Goal: Contribute content: Add original content to the website for others to see

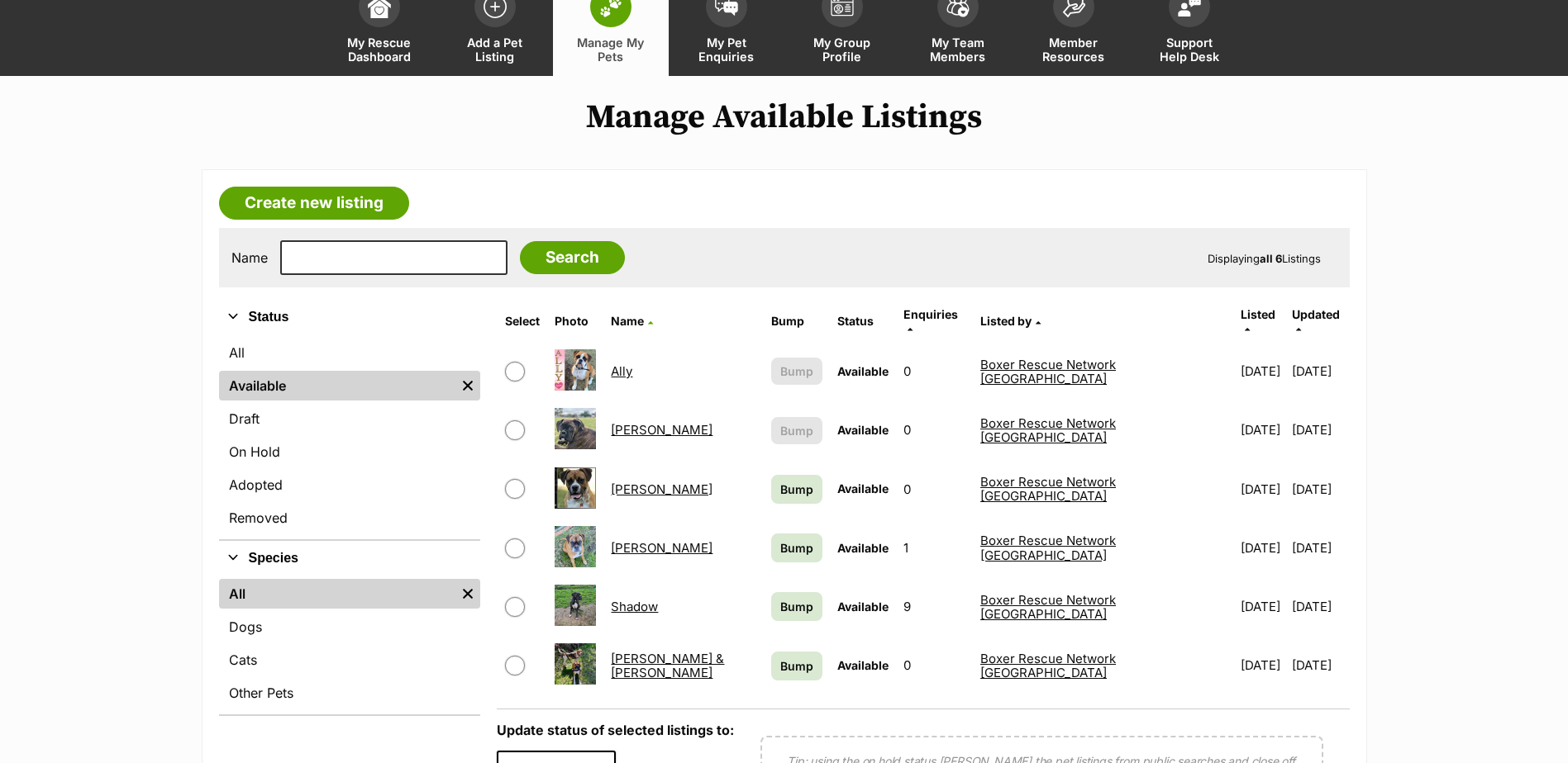
scroll to position [83, 0]
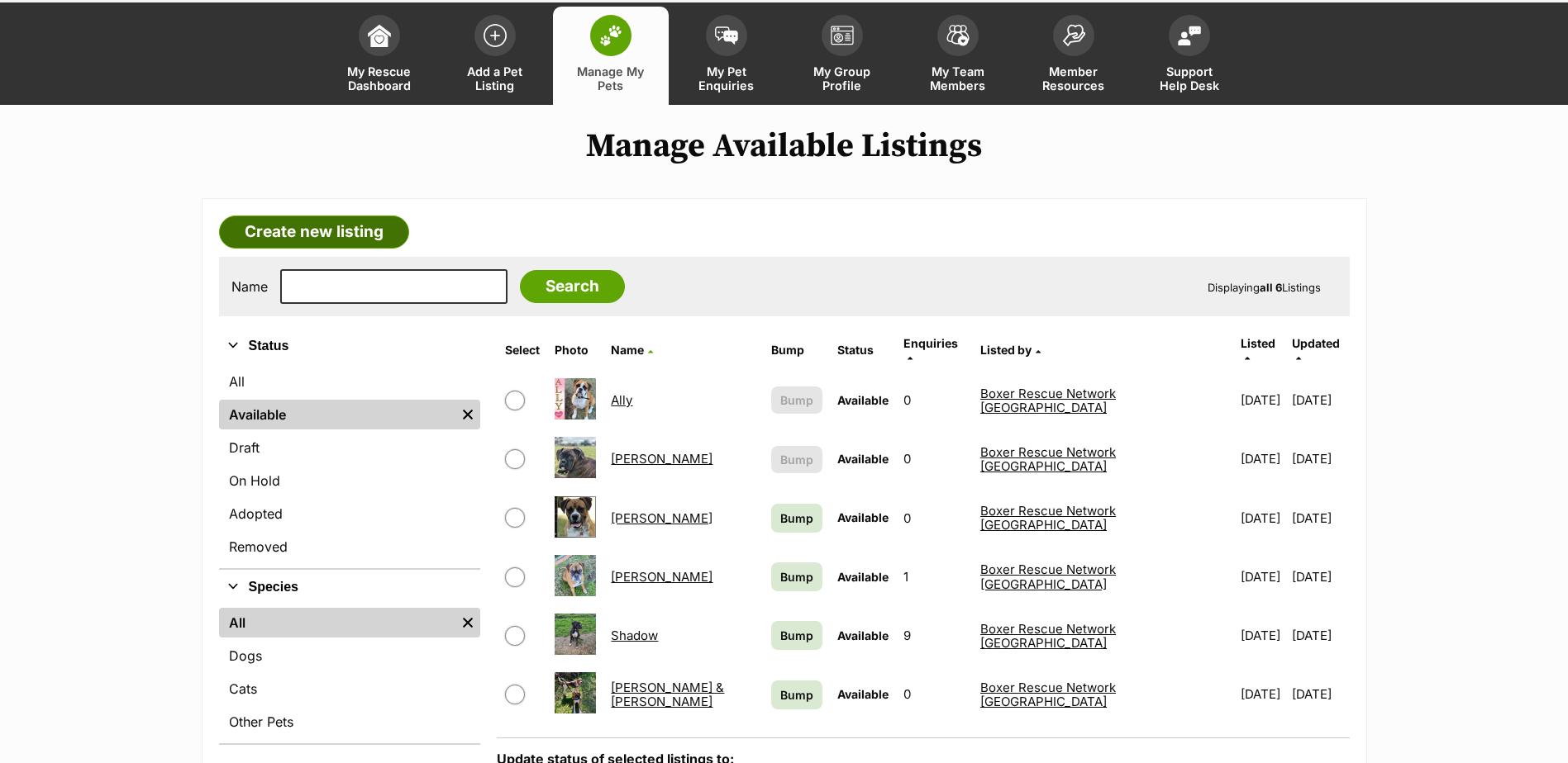
click at [306, 226] on link "Create new listing" at bounding box center [313, 232] width 190 height 33
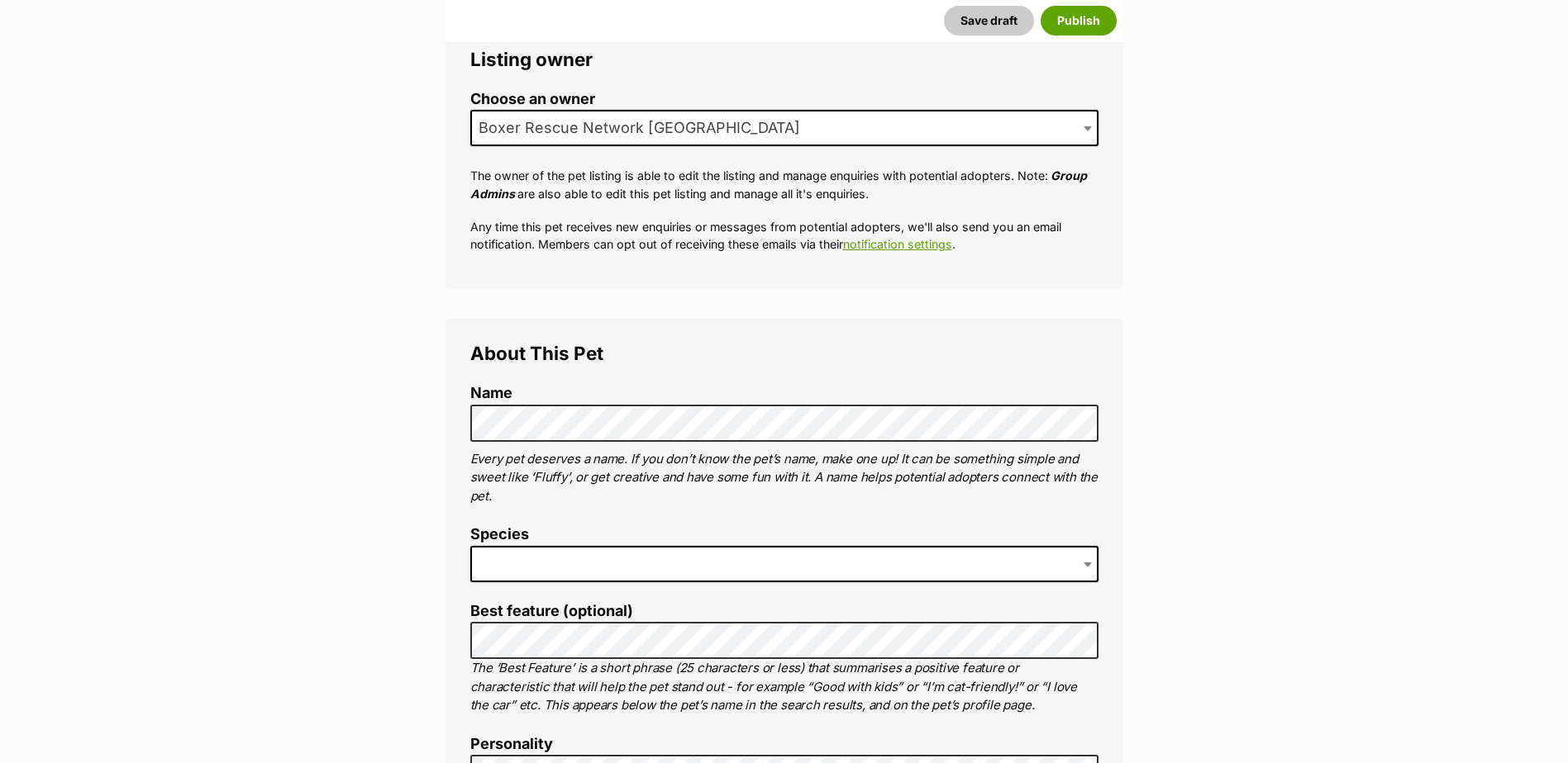
scroll to position [331, 0]
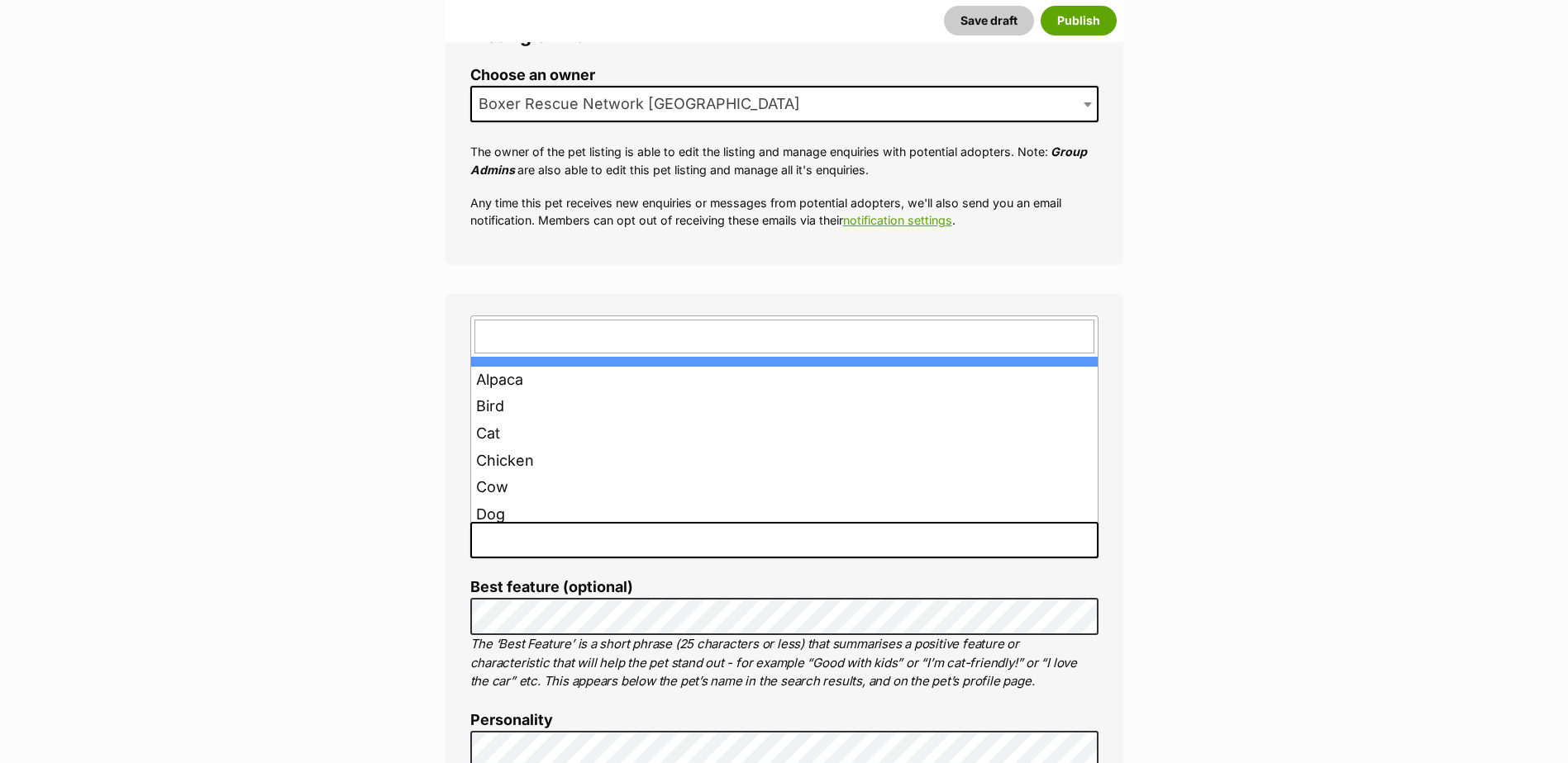
click at [1082, 546] on span at bounding box center [1090, 540] width 17 height 36
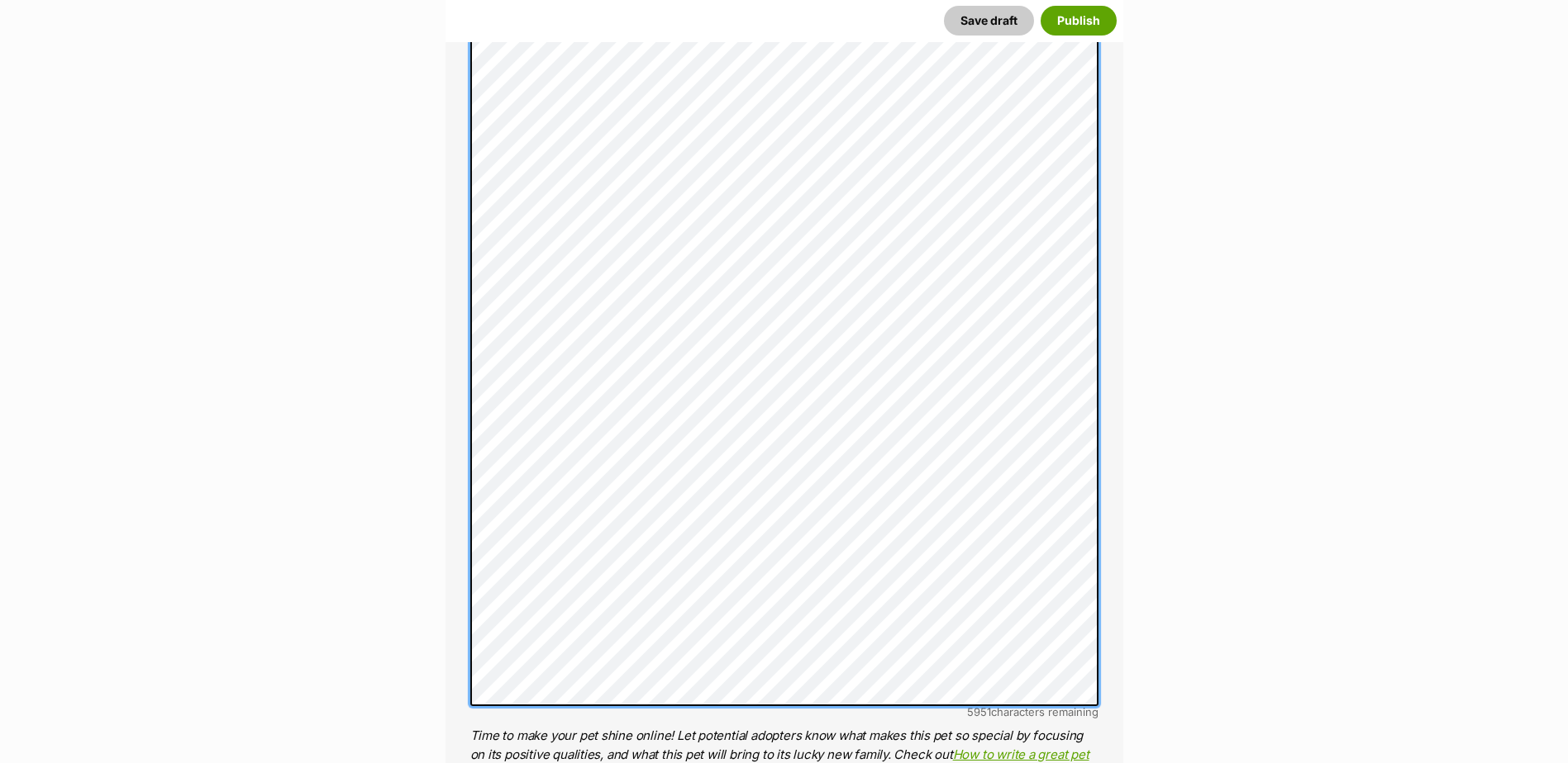
scroll to position [1021, 0]
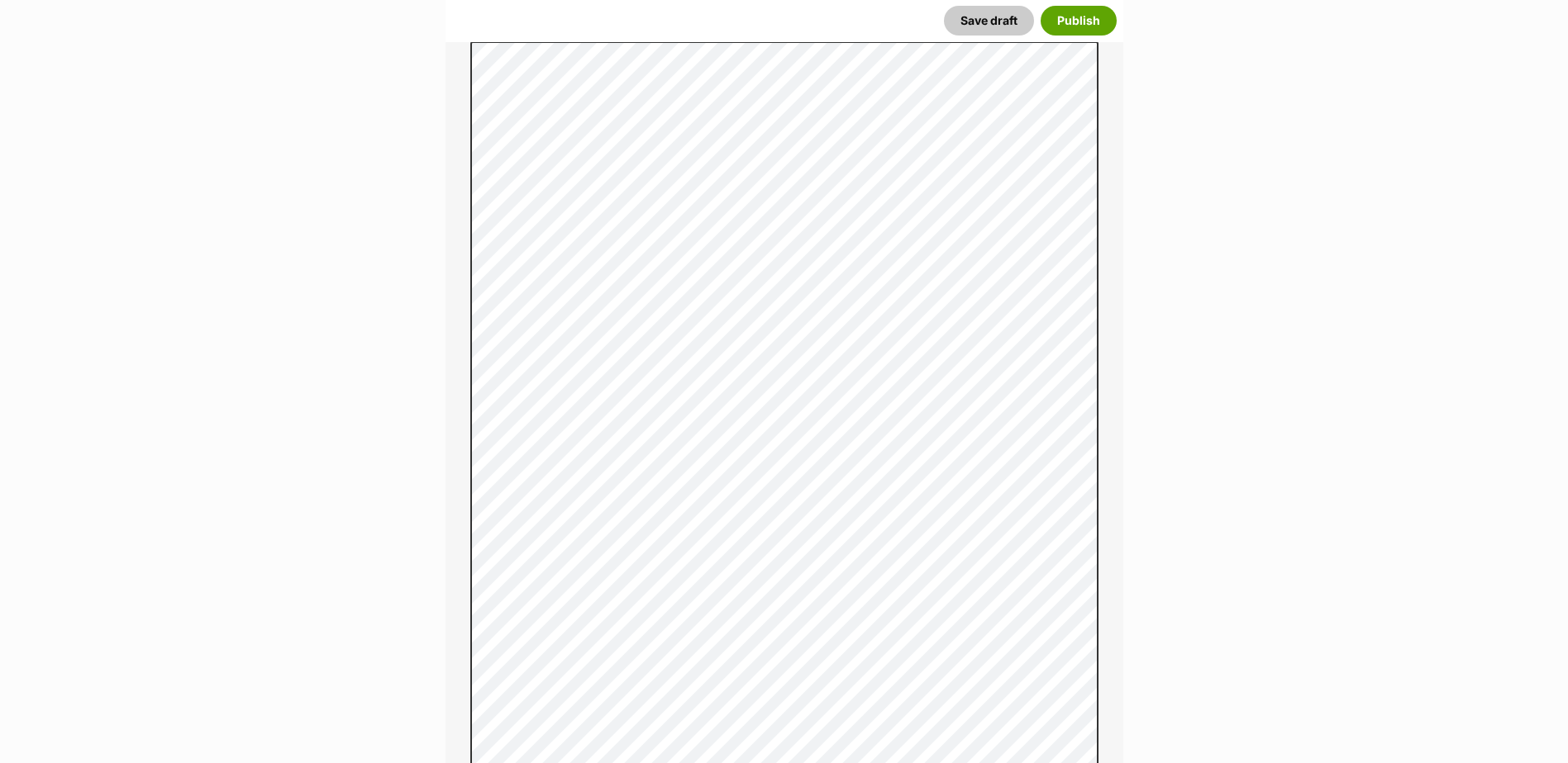
click at [982, 26] on button "Save draft" at bounding box center [989, 20] width 90 height 29
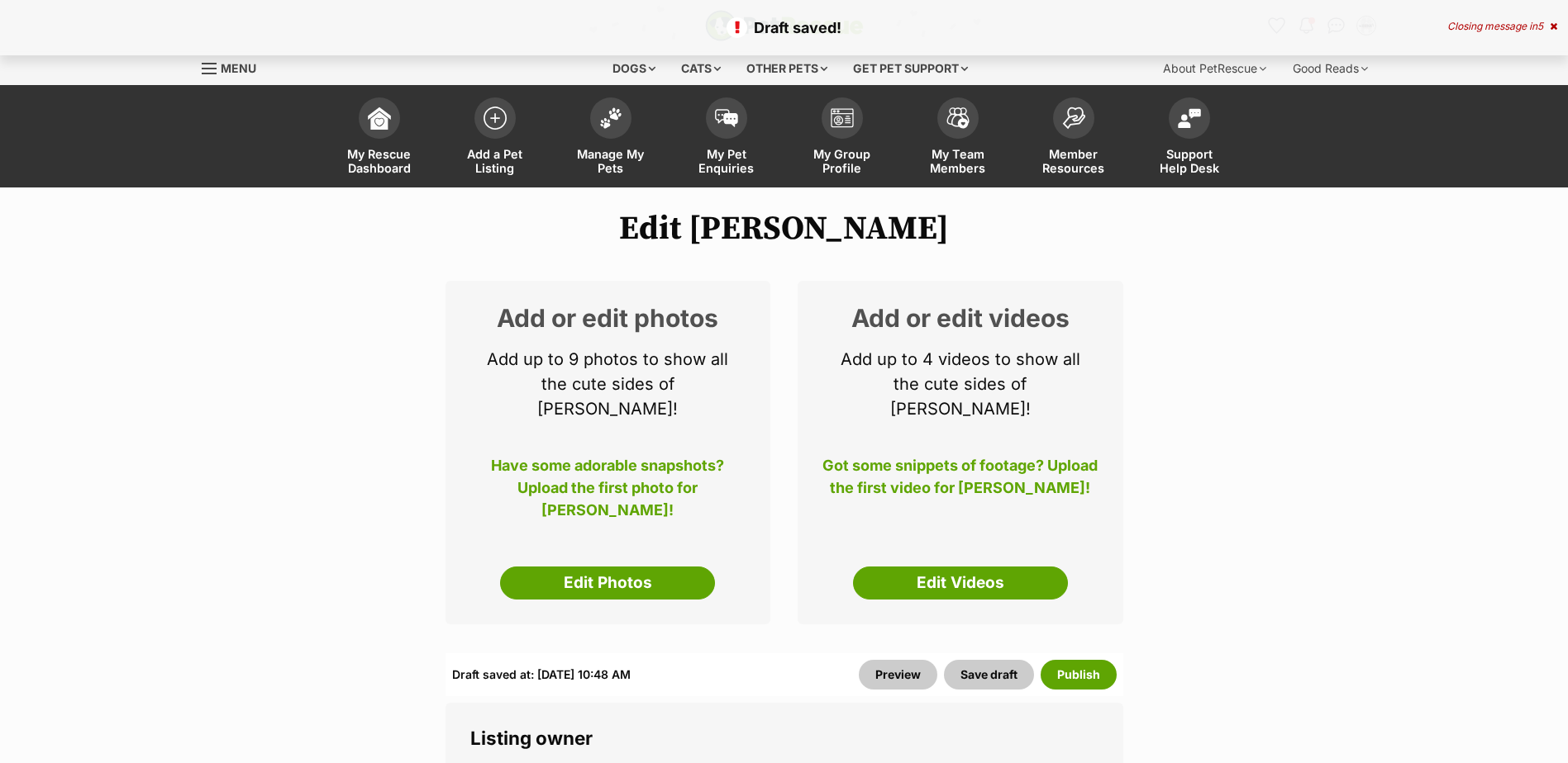
select select
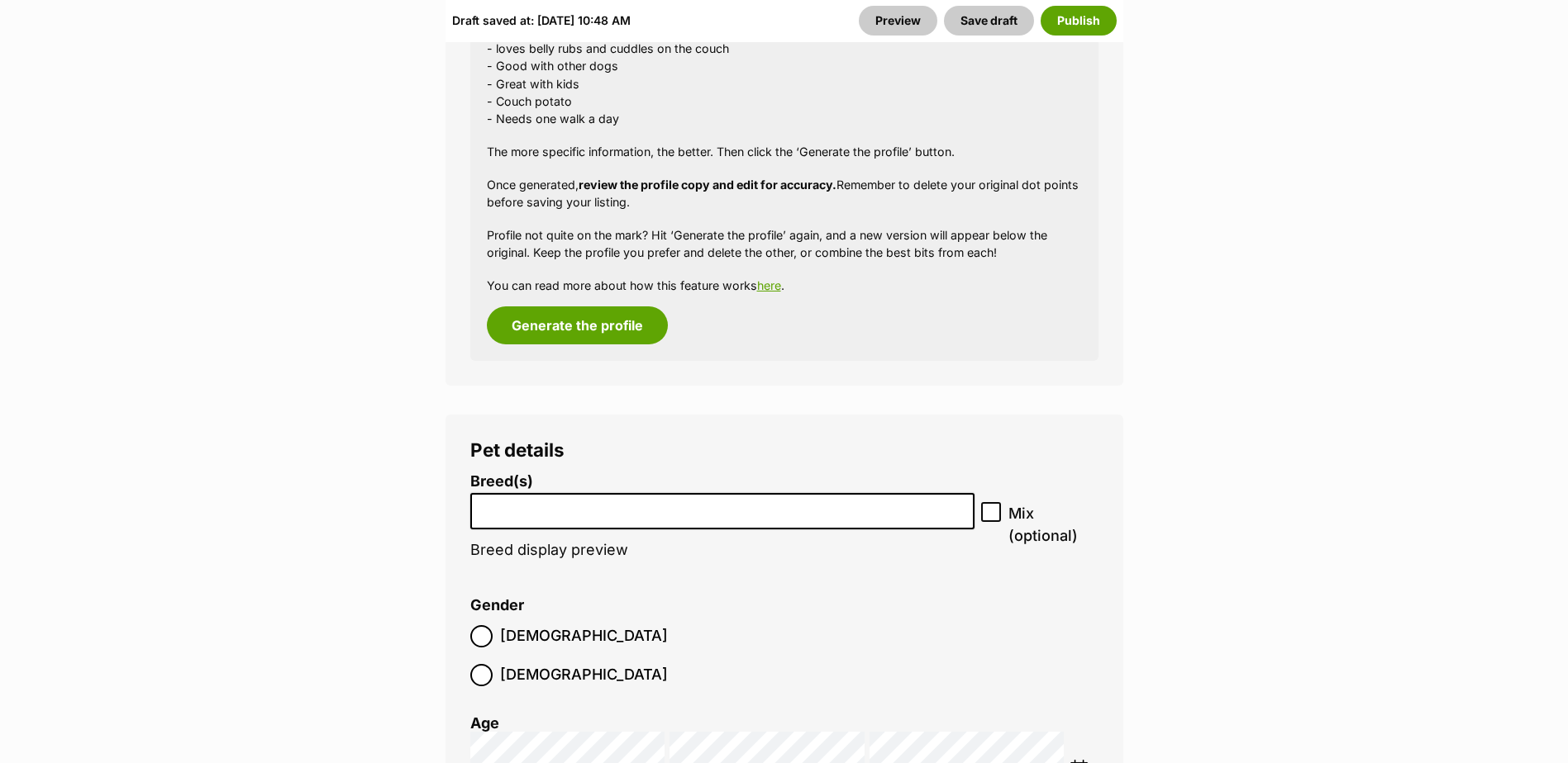
scroll to position [2561, 0]
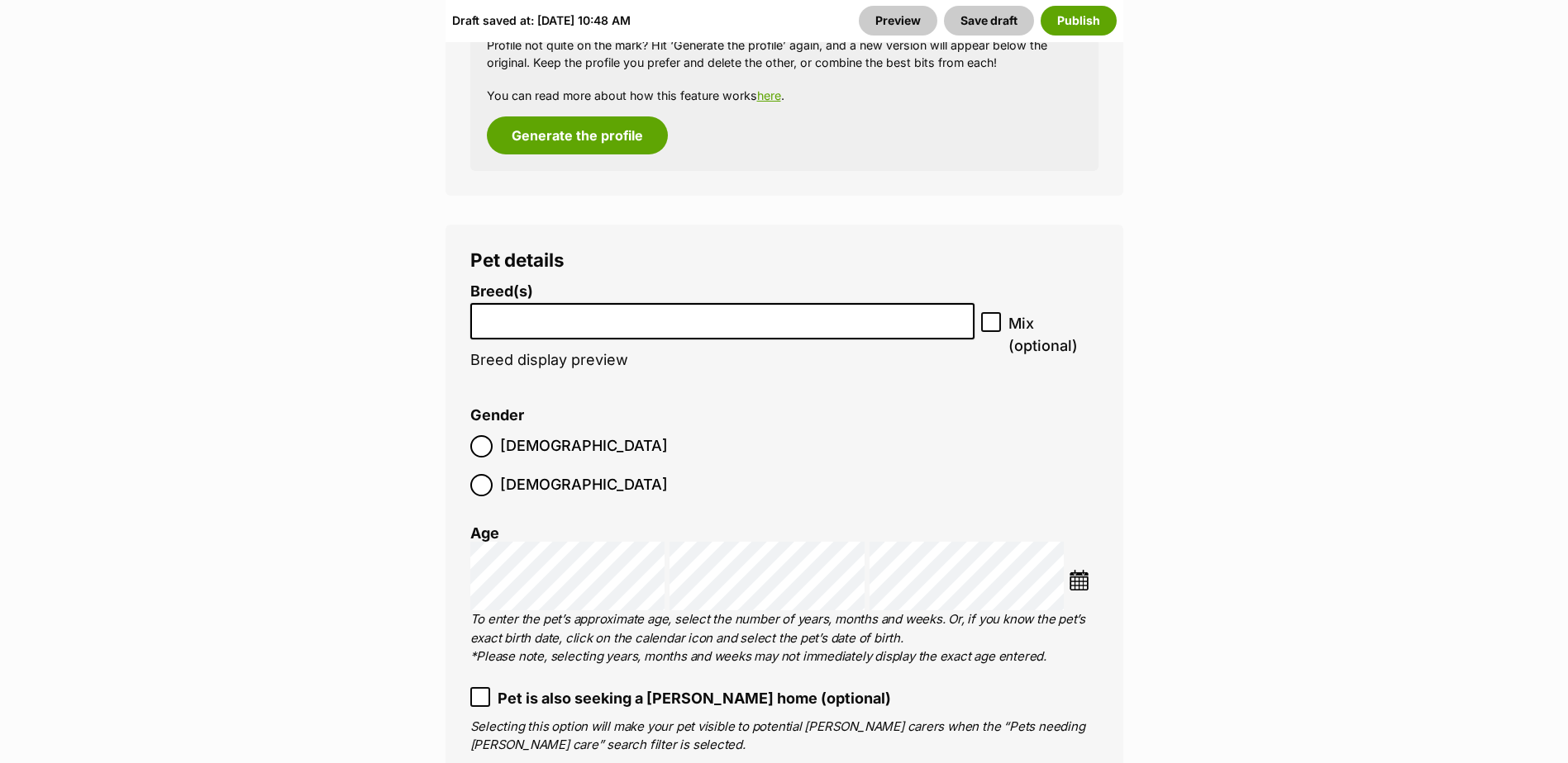
click at [612, 309] on input "search" at bounding box center [723, 318] width 494 height 18
type input "box"
select select "42"
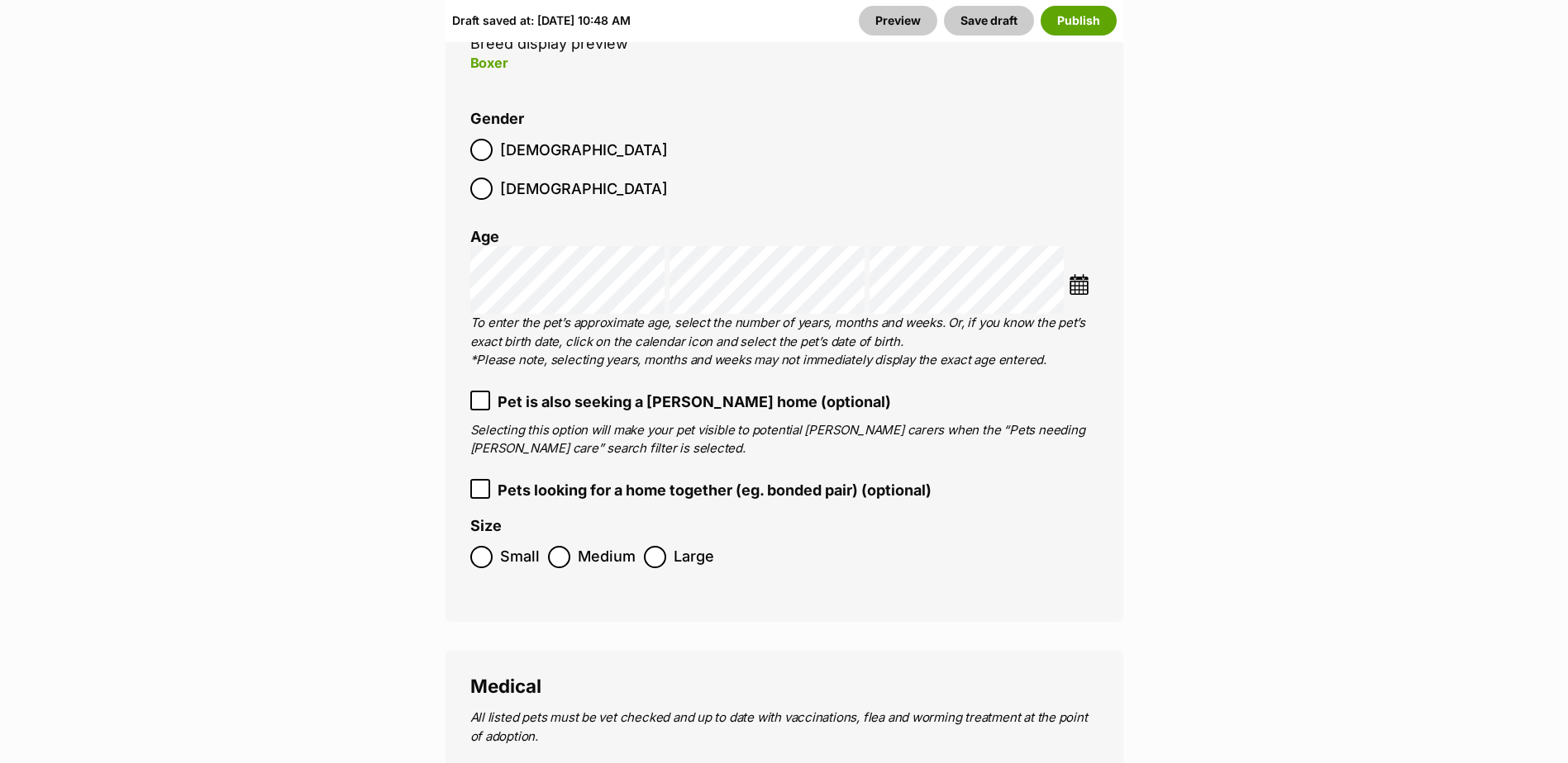
scroll to position [2892, 0]
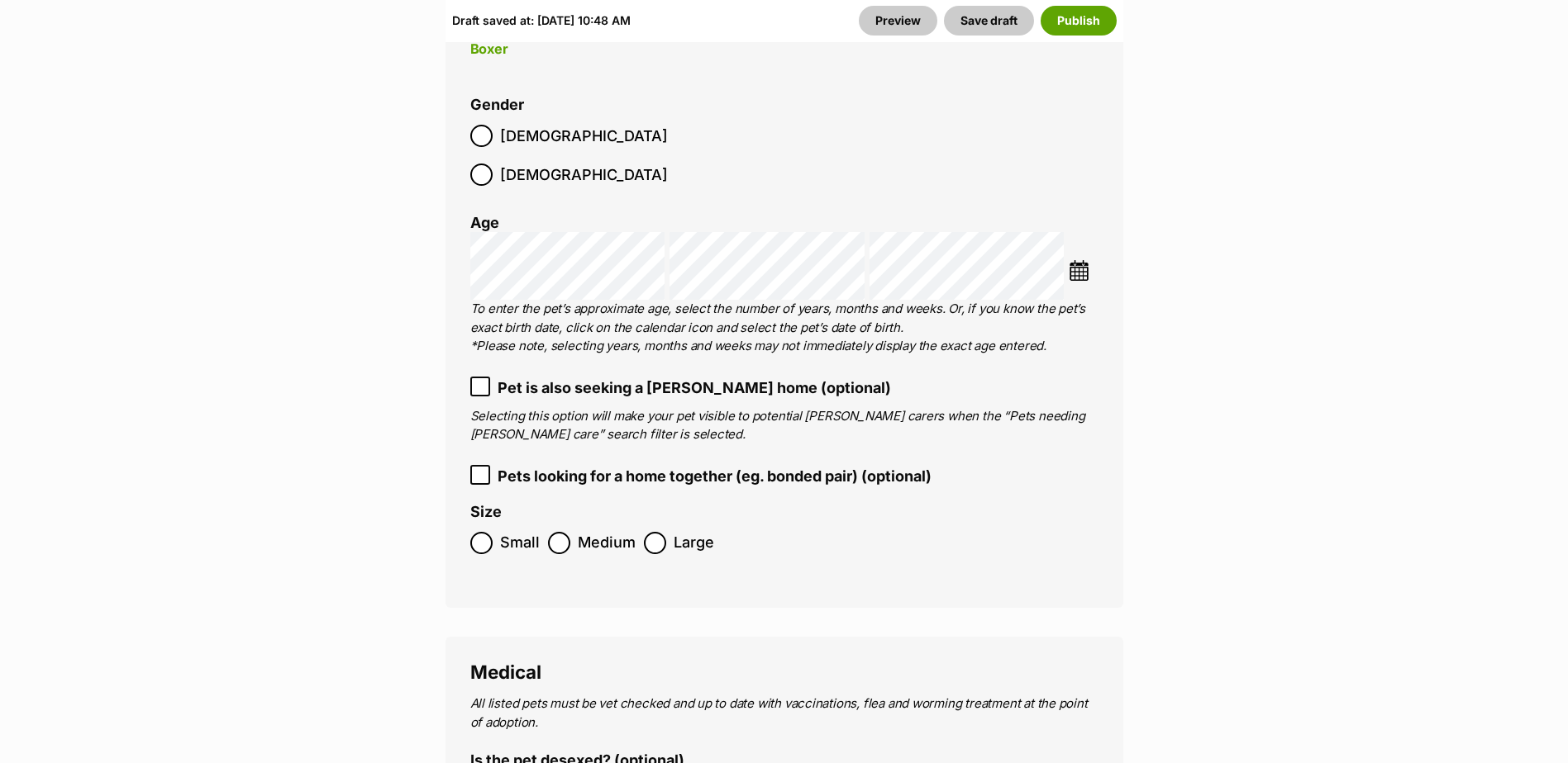
click at [480, 381] on icon at bounding box center [480, 386] width 12 height 12
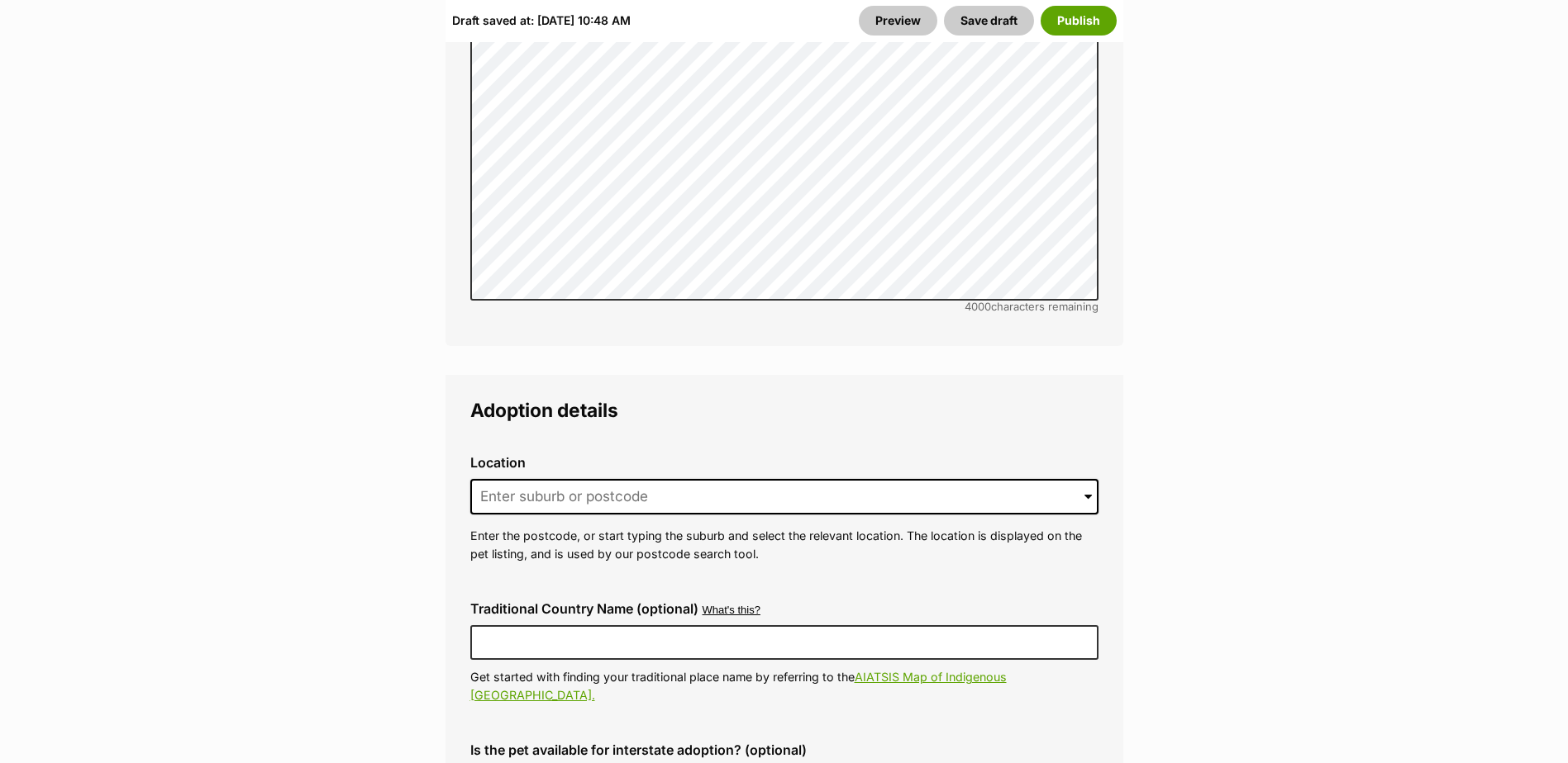
scroll to position [4297, 0]
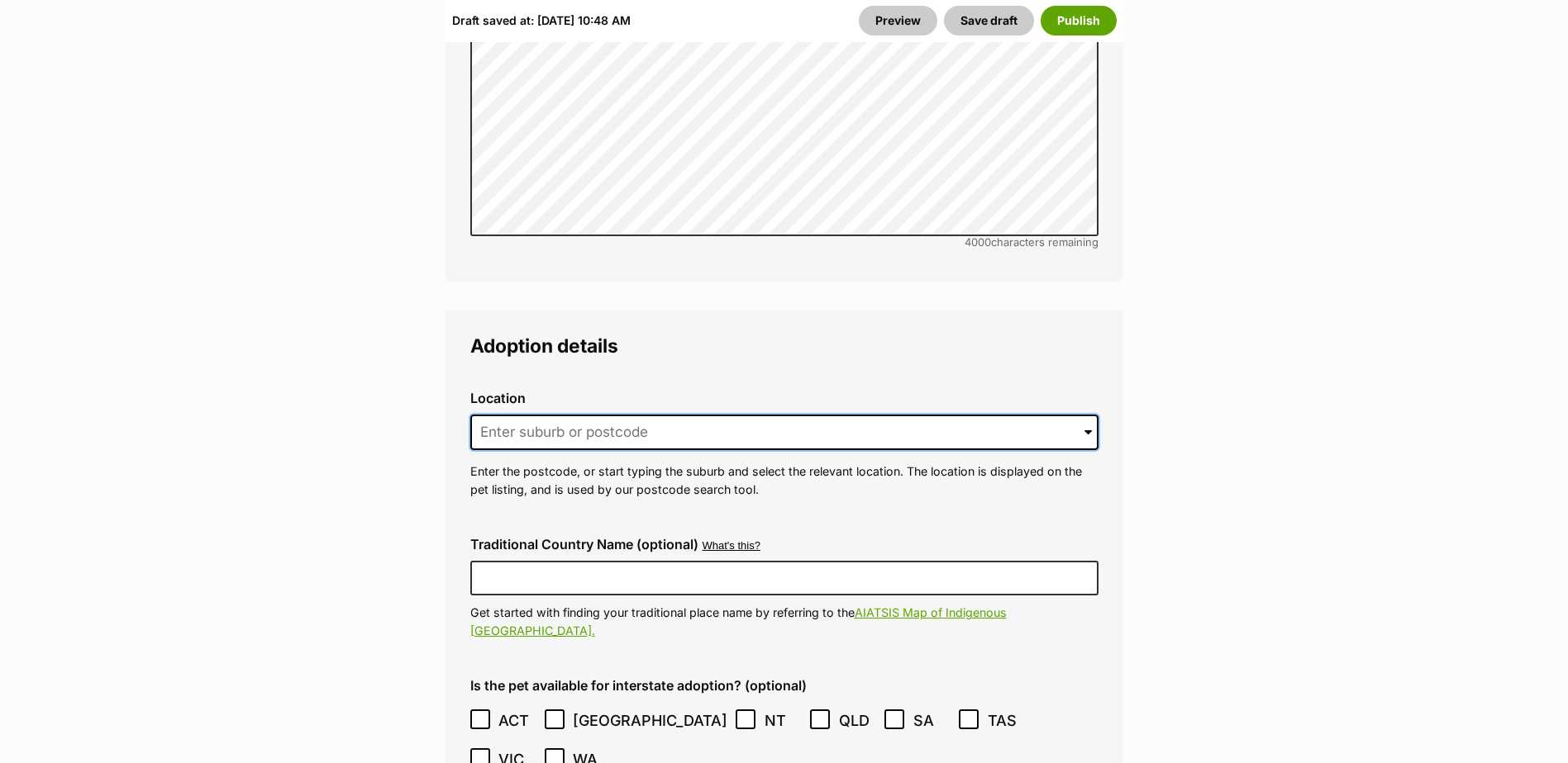
click at [550, 415] on input at bounding box center [785, 432] width 629 height 36
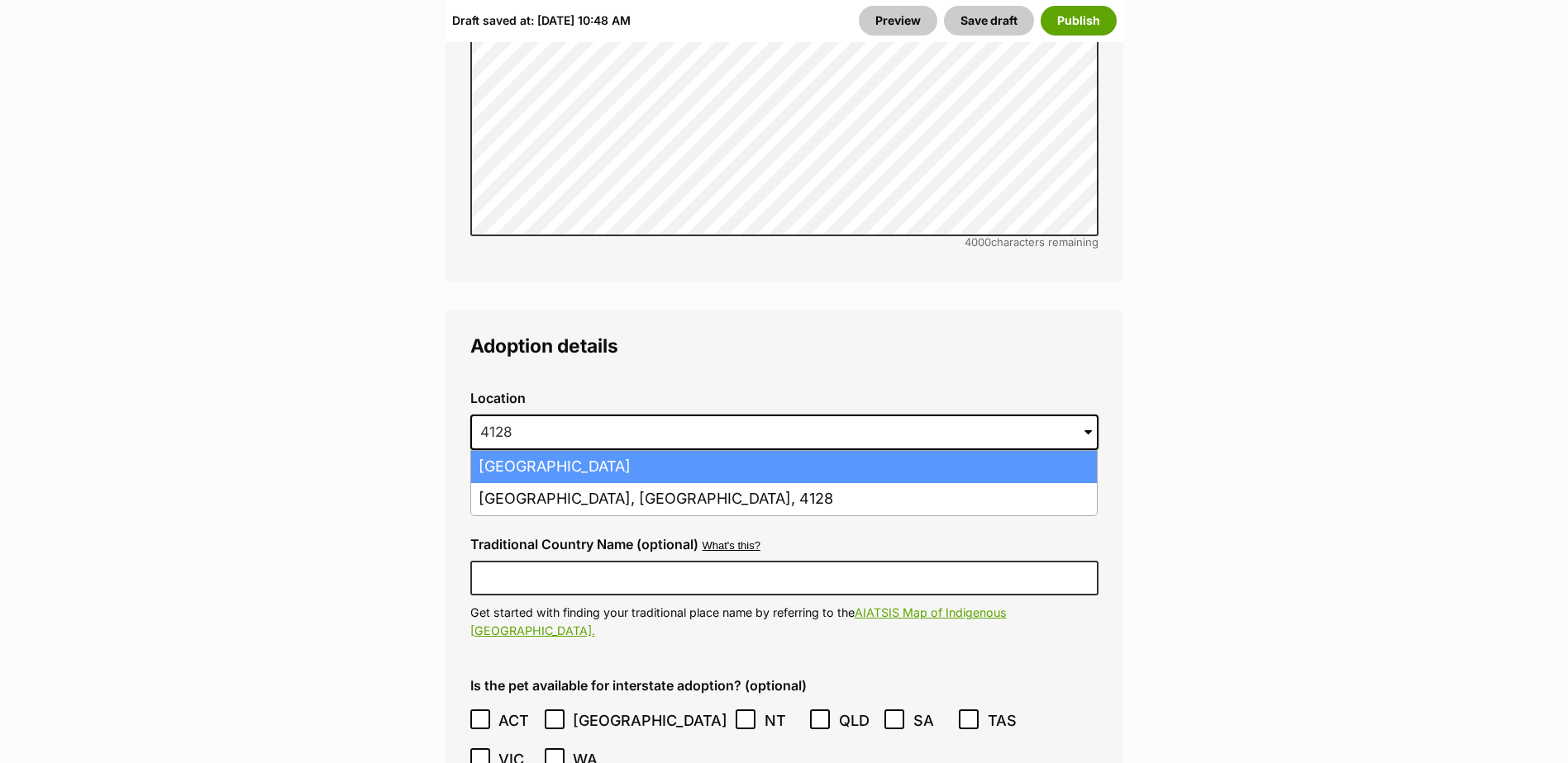
click at [497, 451] on li "Shailer Park, Queensland, 4128" at bounding box center [784, 466] width 626 height 32
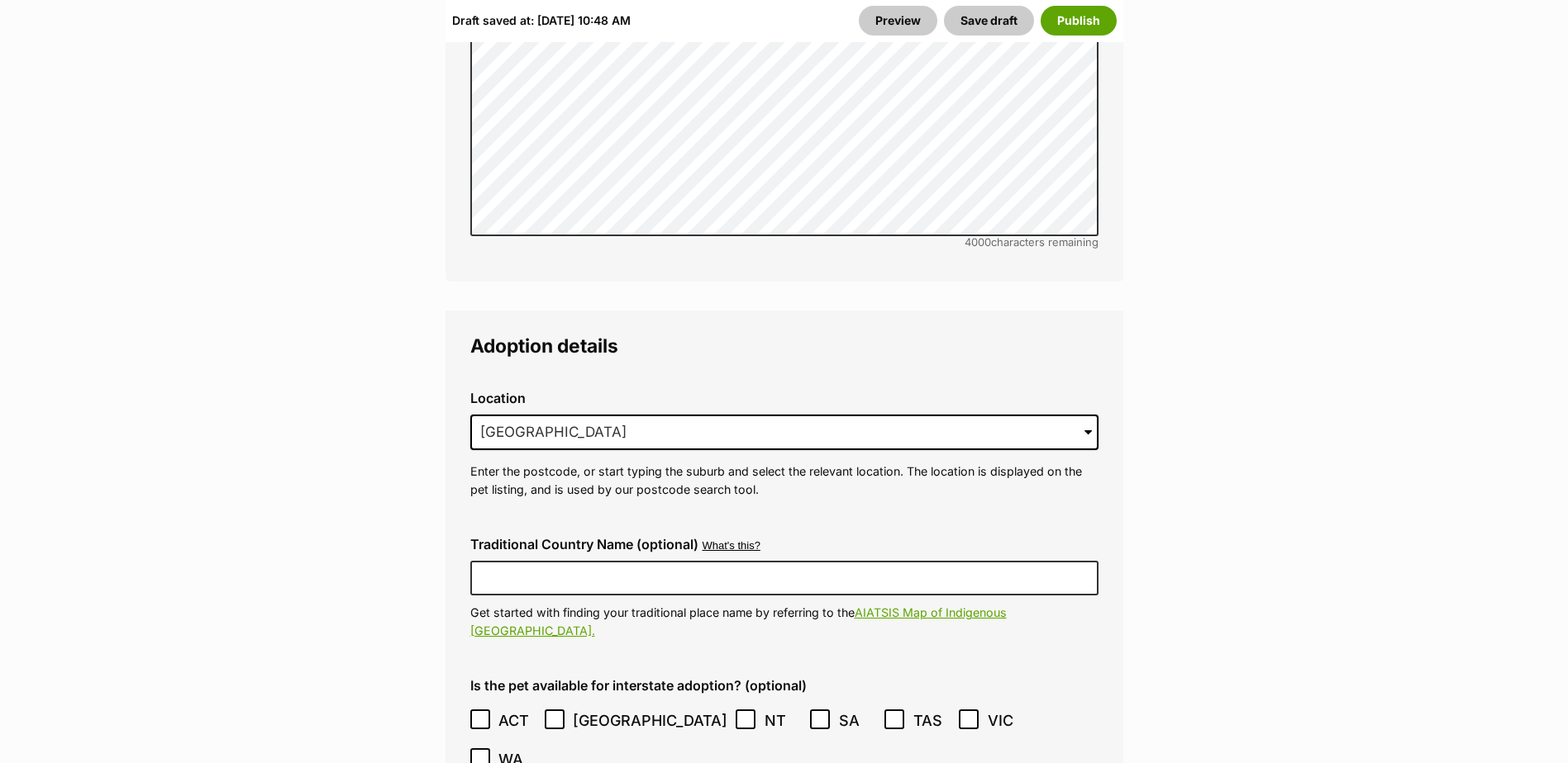
drag, startPoint x: 694, startPoint y: 367, endPoint x: 417, endPoint y: 374, distance: 277.1
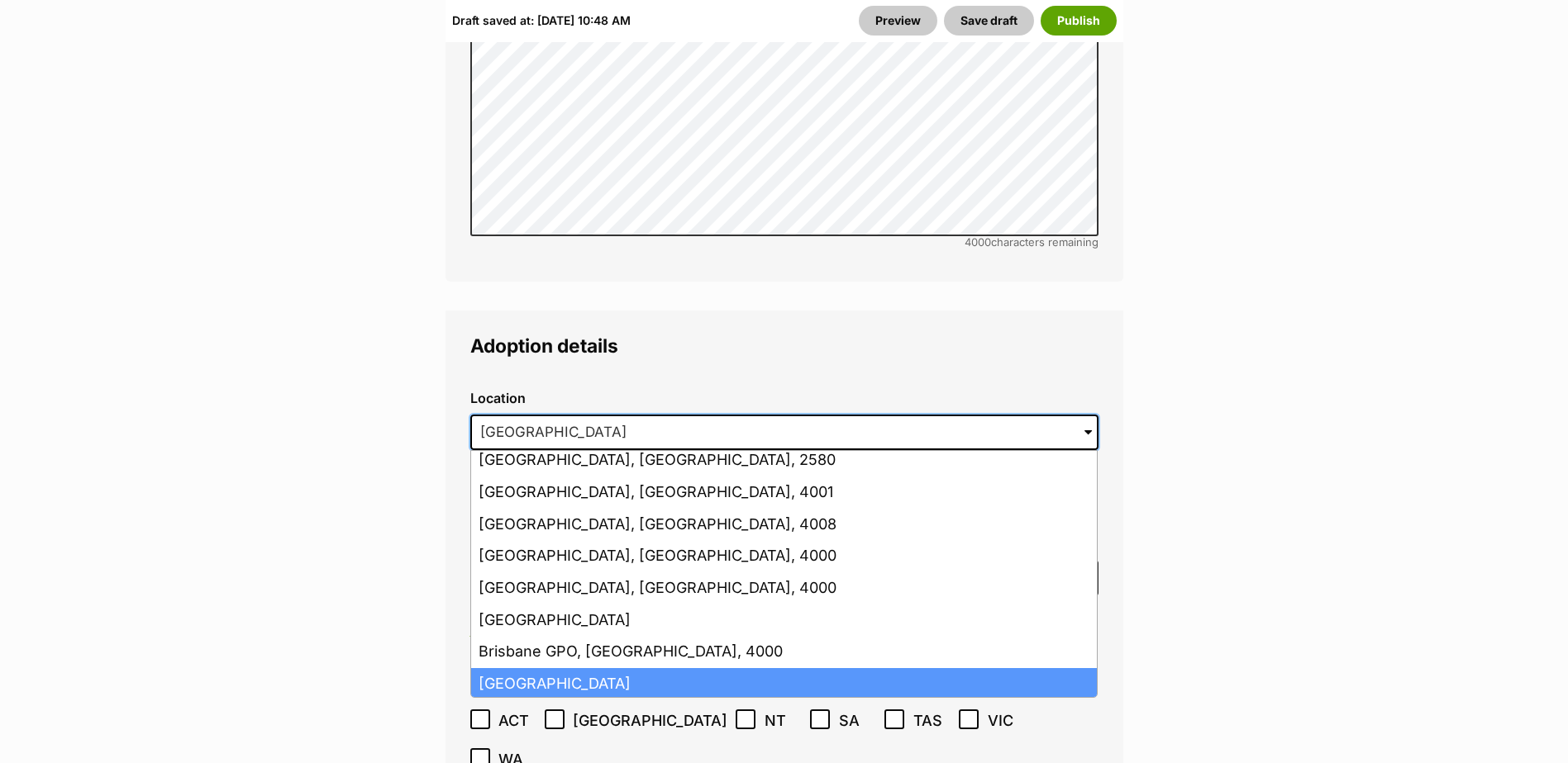
scroll to position [0, 0]
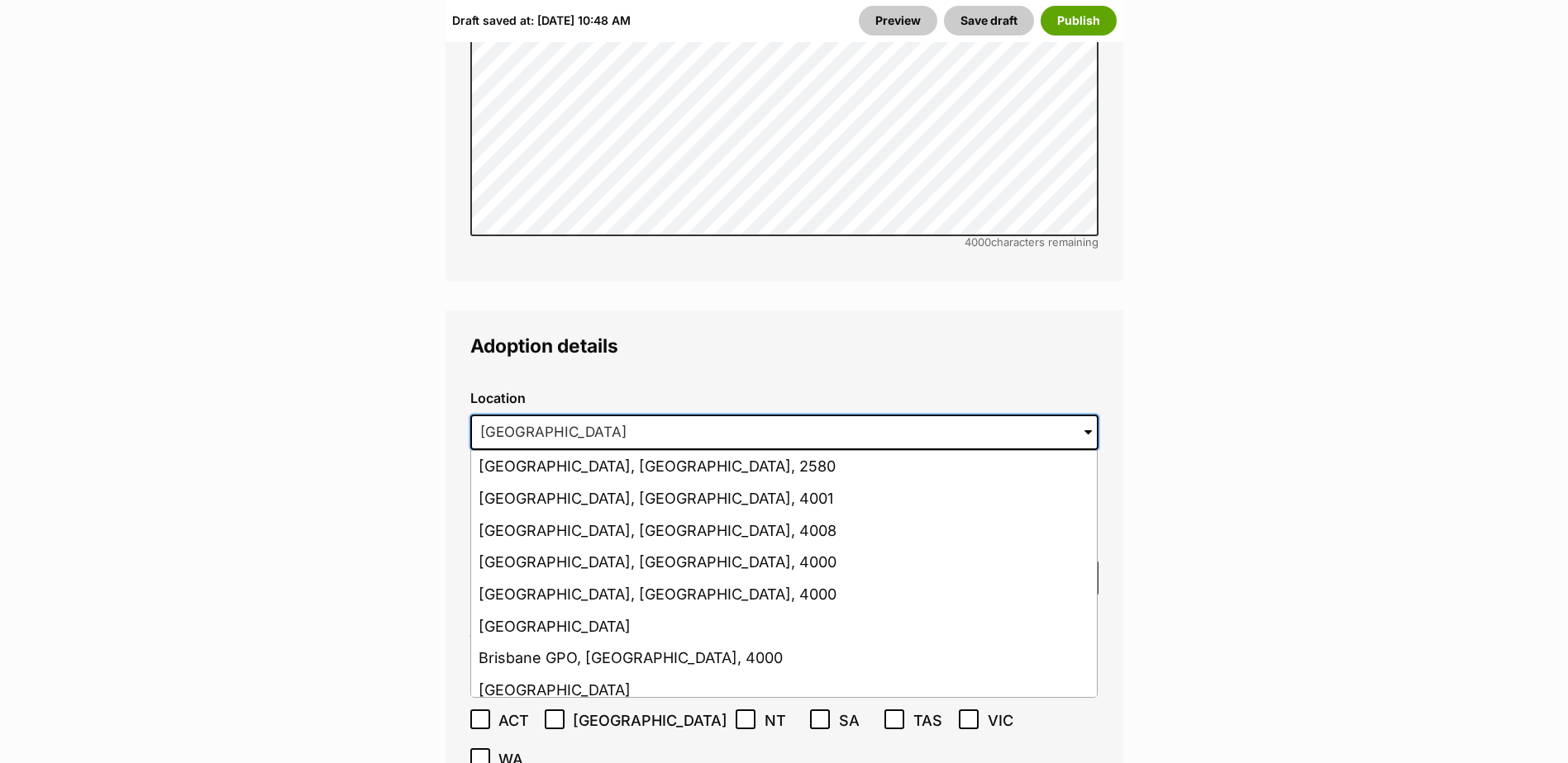
drag, startPoint x: 540, startPoint y: 367, endPoint x: 396, endPoint y: 372, distance: 144.1
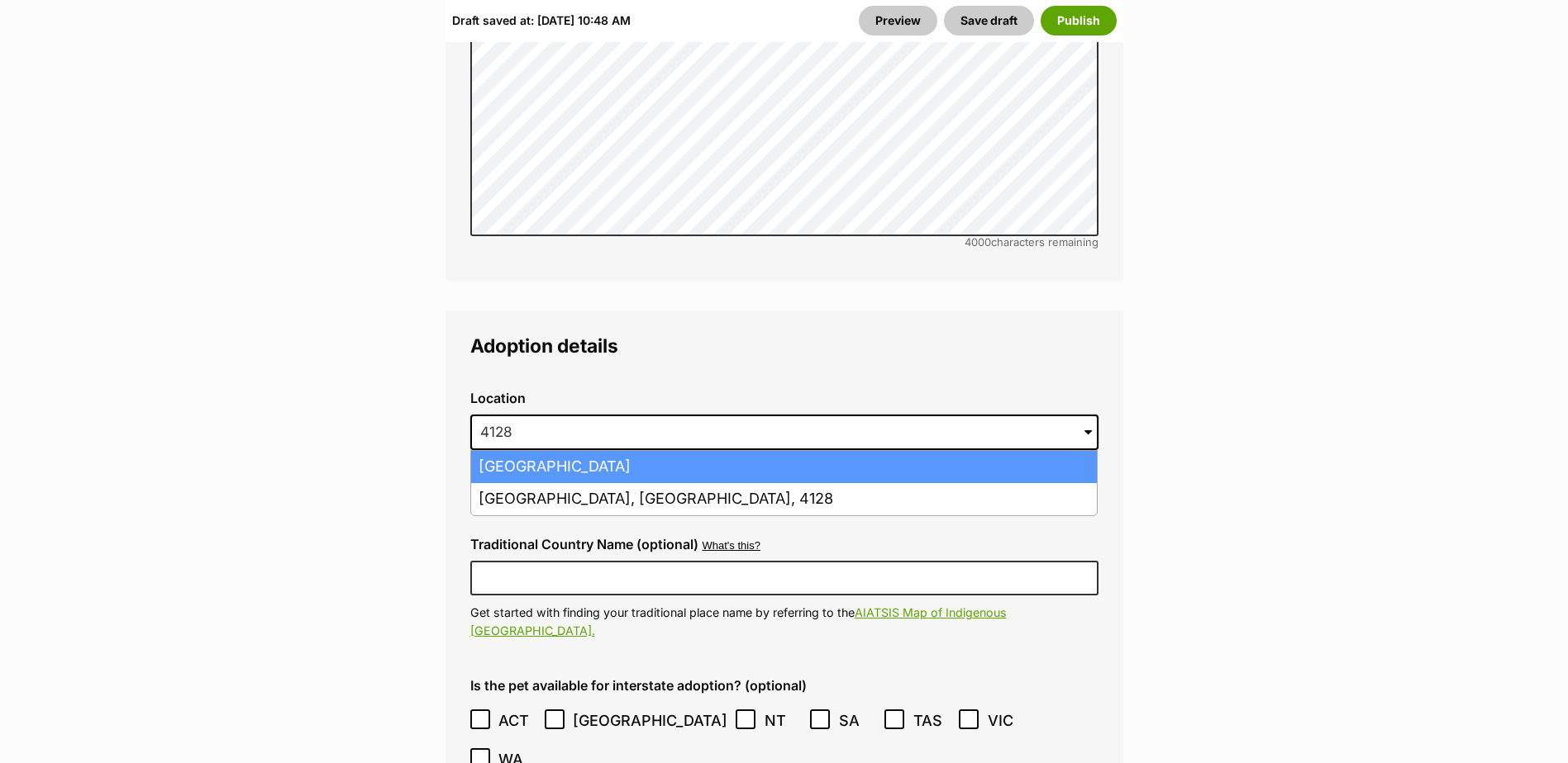
click at [529, 451] on li "Shailer Park, Queensland, 4128" at bounding box center [784, 466] width 626 height 32
type input "Shailer Park, Queensland, 4128"
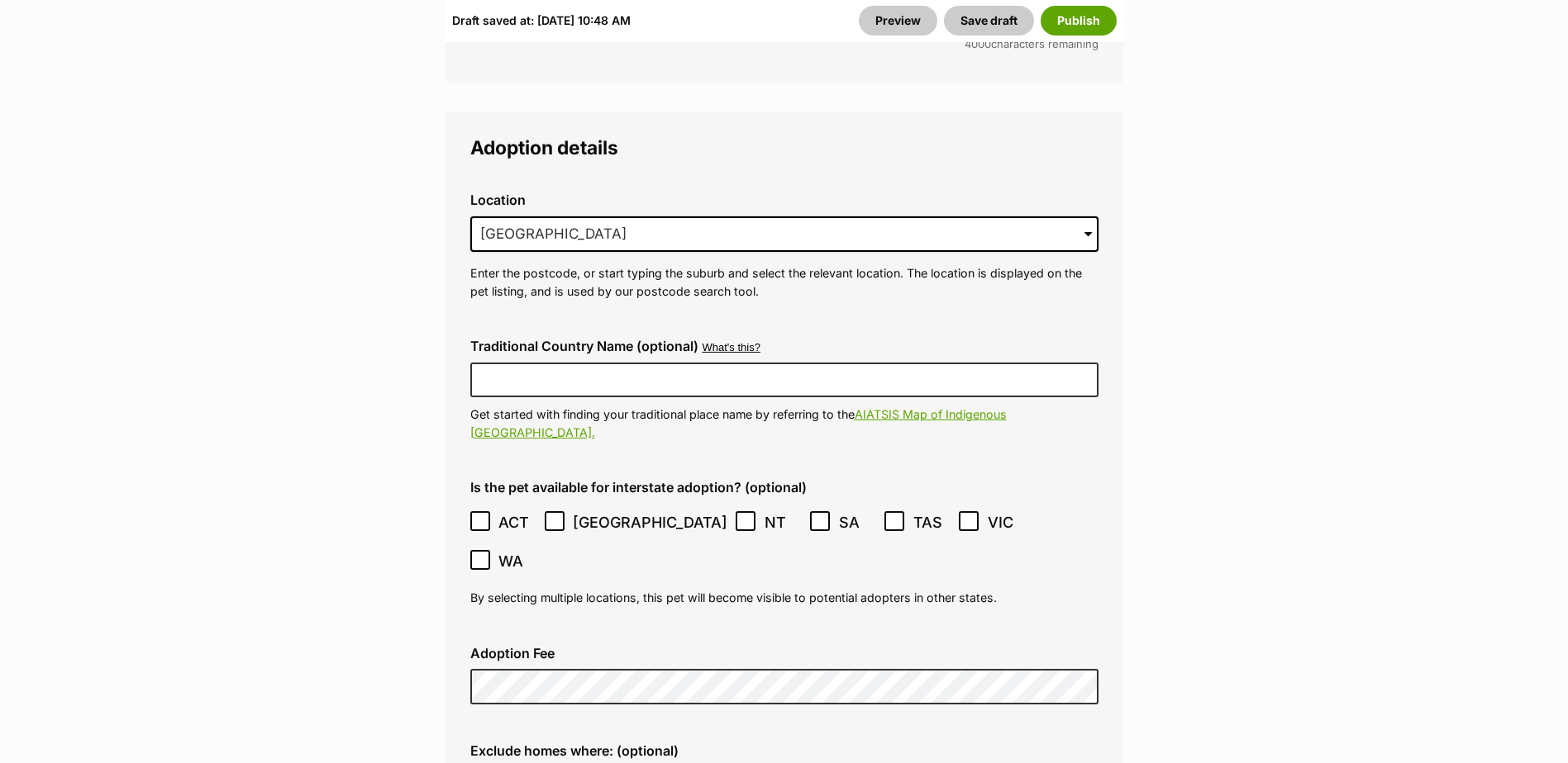
scroll to position [4545, 0]
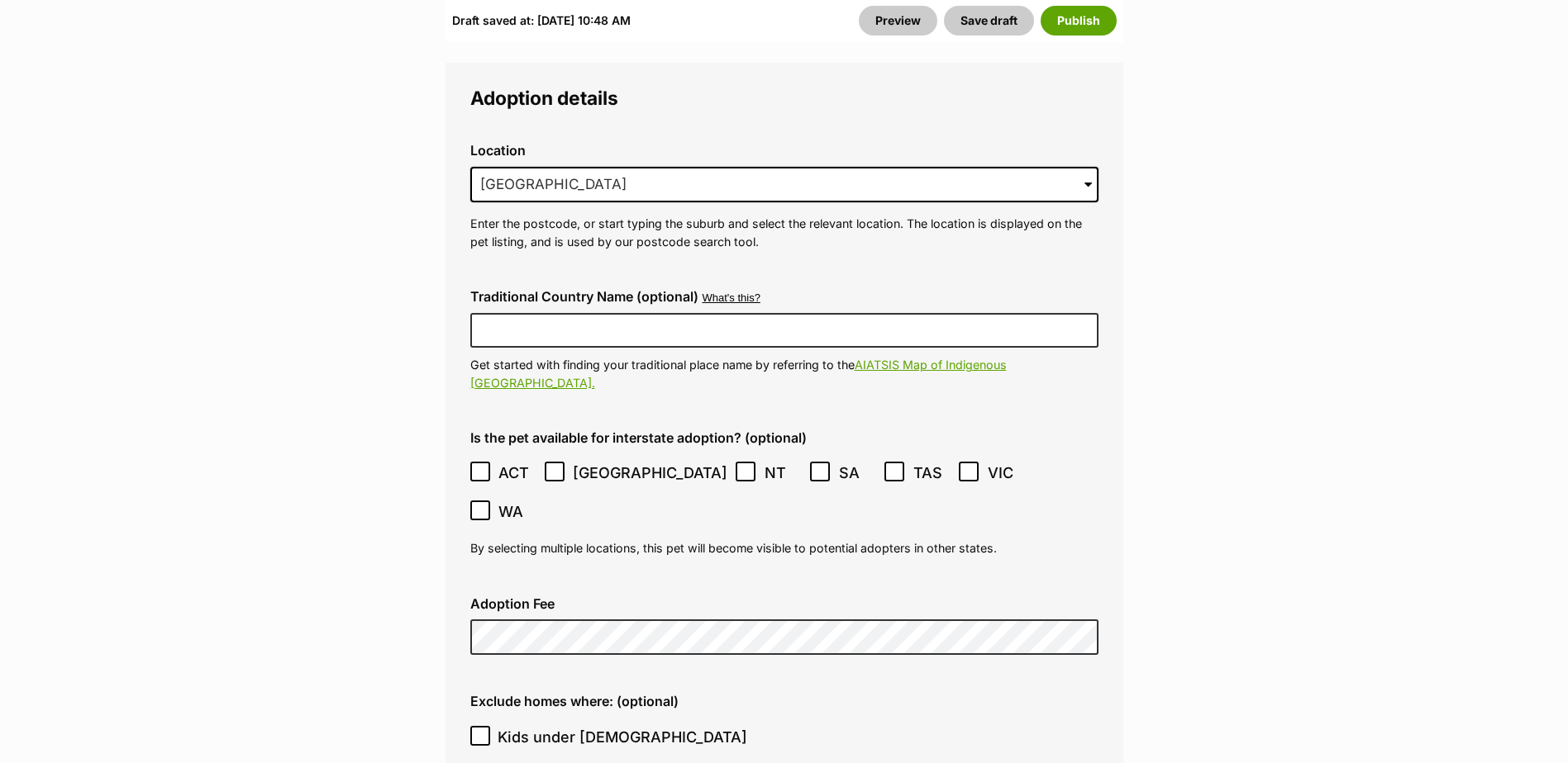
click at [481, 468] on icon at bounding box center [480, 472] width 10 height 8
click at [556, 468] on icon at bounding box center [555, 472] width 10 height 8
click at [815, 468] on icon at bounding box center [820, 472] width 10 height 8
click at [964, 466] on icon at bounding box center [970, 472] width 12 height 12
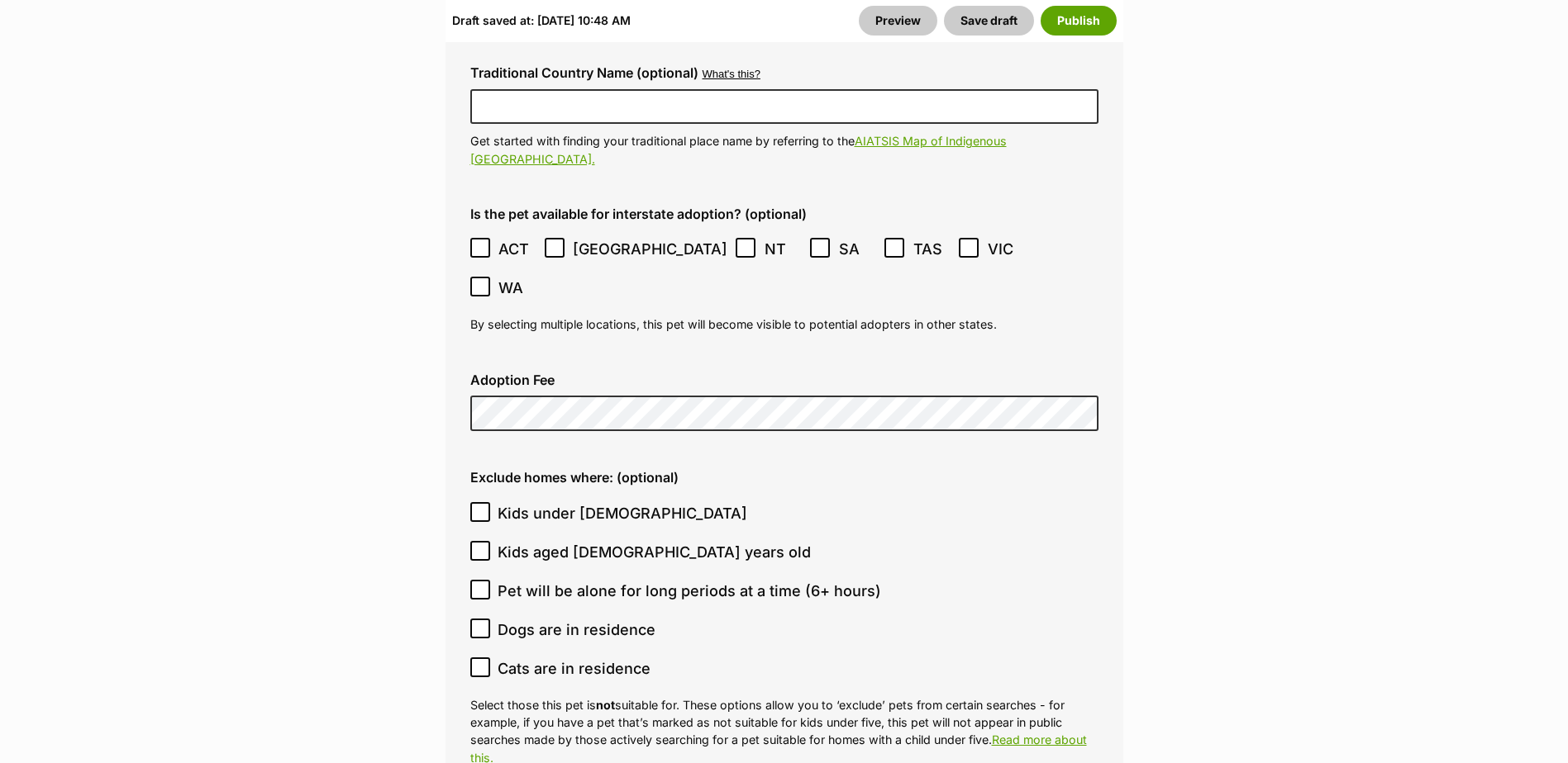
scroll to position [4793, 0]
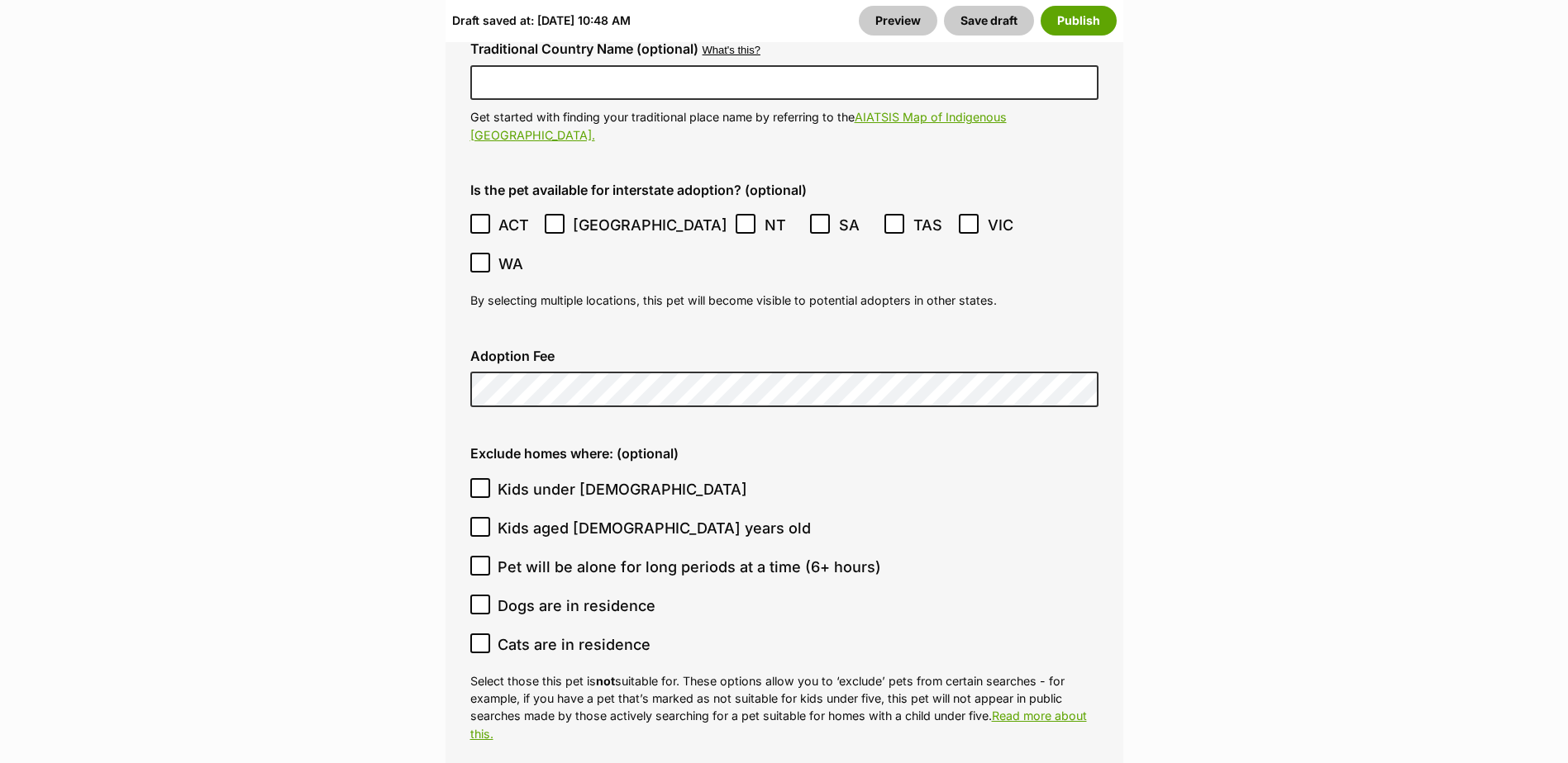
click at [479, 483] on icon at bounding box center [480, 489] width 12 height 12
click at [479, 478] on input "Kids under 5 years old" at bounding box center [480, 488] width 20 height 20
checkbox input "true"
click at [478, 638] on icon at bounding box center [480, 644] width 12 height 12
click at [478, 634] on input "Cats are in residence" at bounding box center [480, 644] width 20 height 20
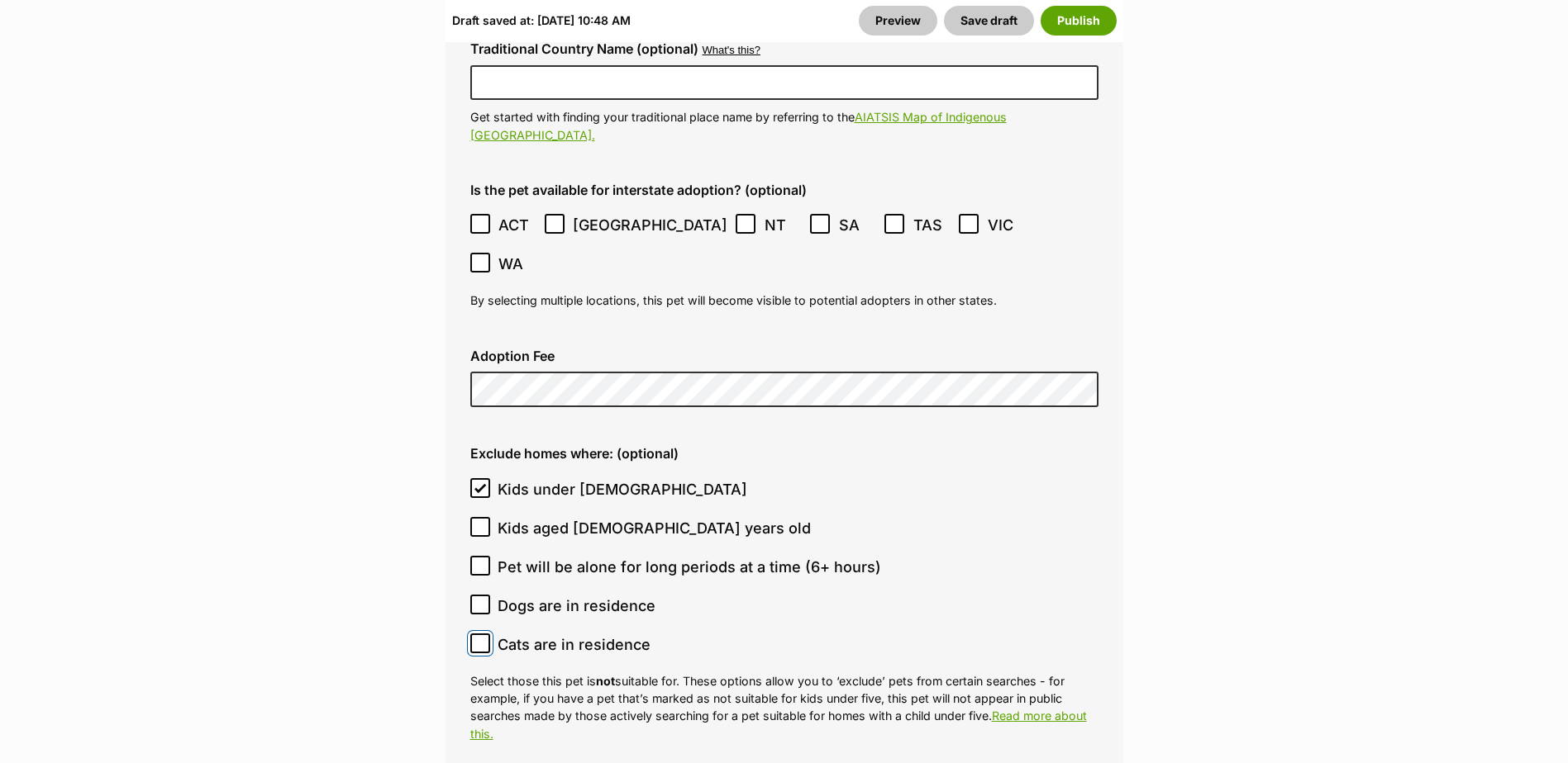
checkbox input "true"
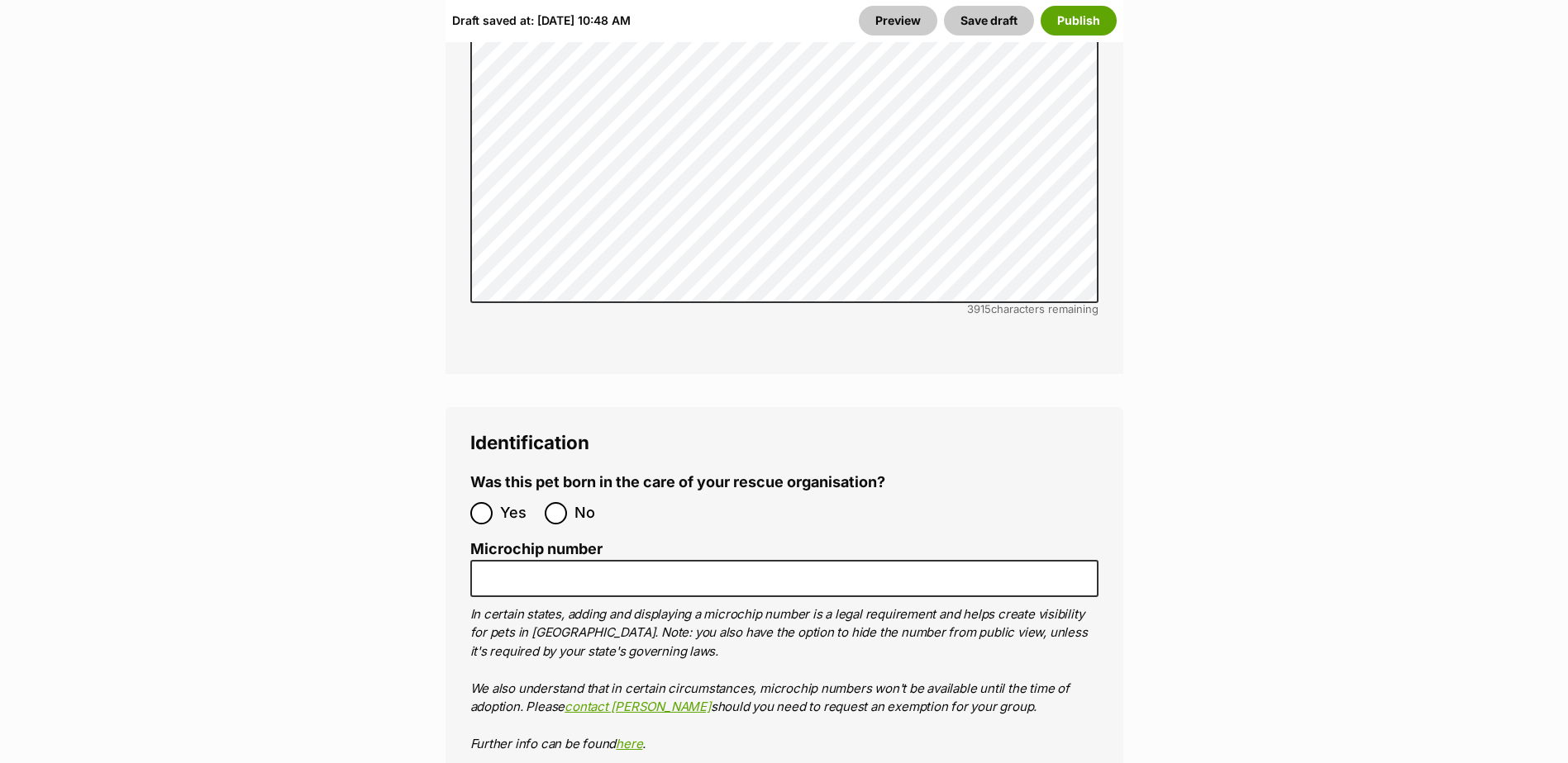
scroll to position [5784, 0]
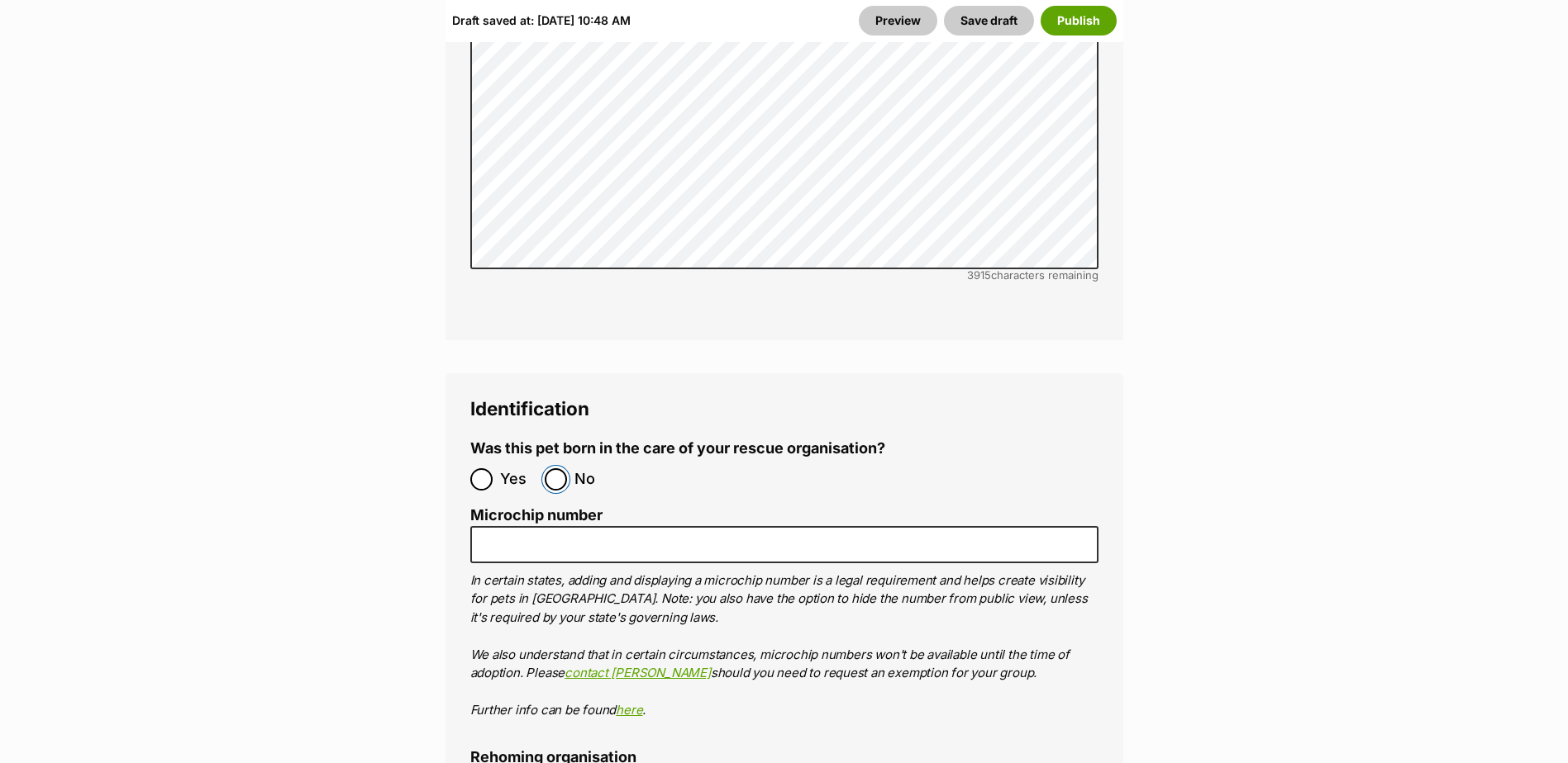
click at [556, 468] on input "No" at bounding box center [556, 479] width 22 height 22
radio input "true"
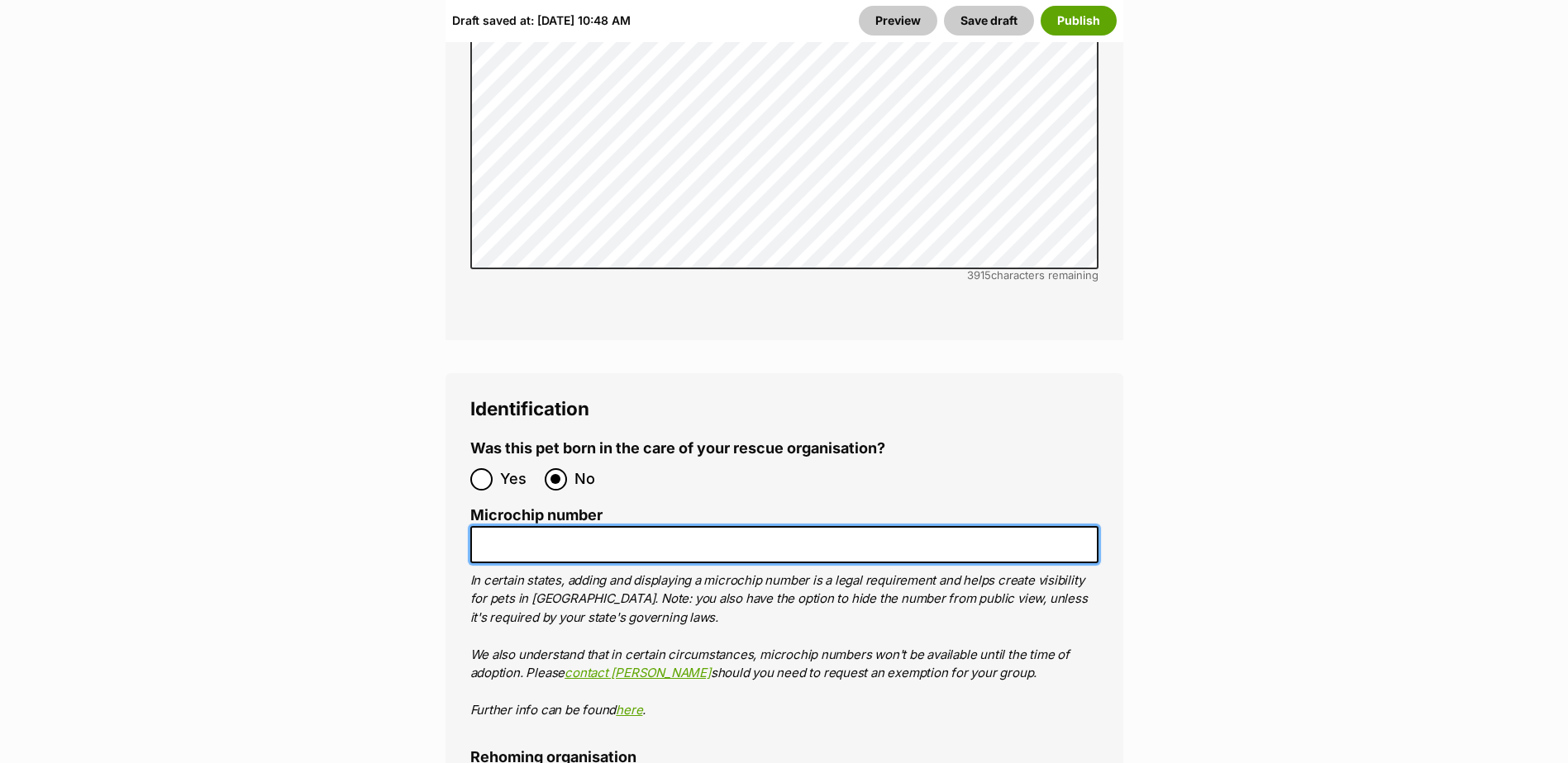
click at [516, 526] on input "Microchip number" at bounding box center [785, 544] width 629 height 37
type input "953010006667858"
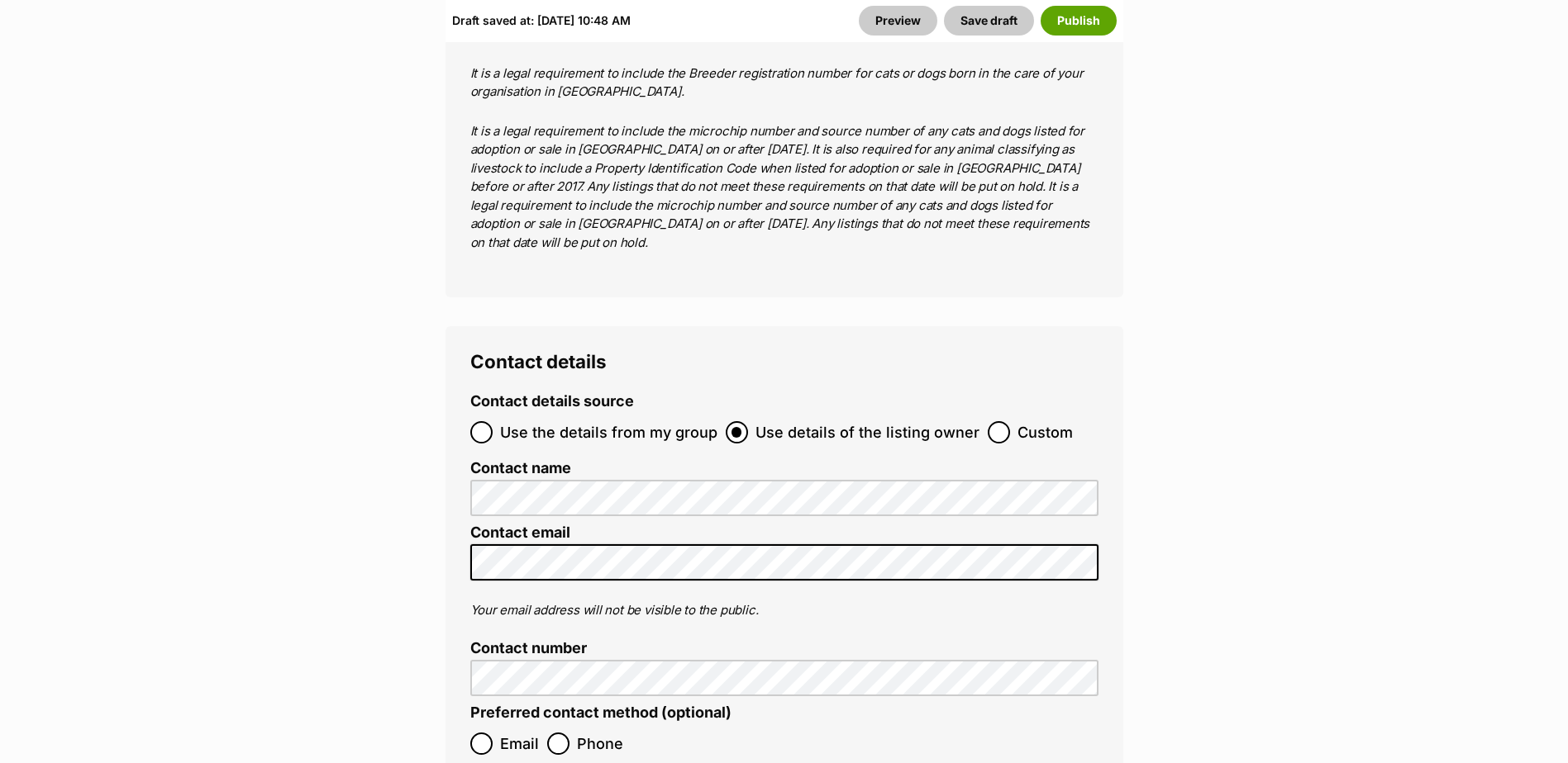
scroll to position [7106, 0]
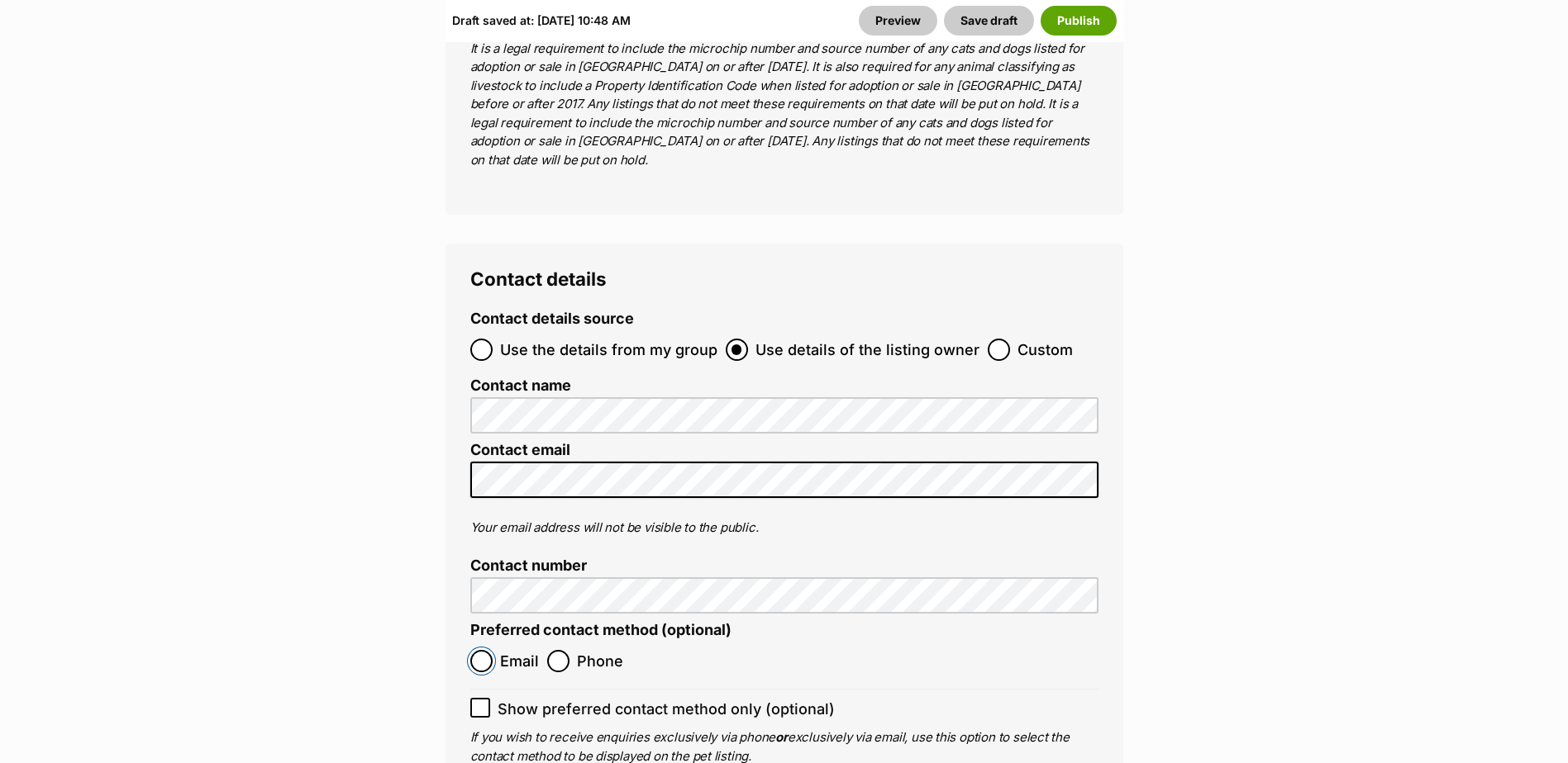
click at [480, 650] on input "Email" at bounding box center [481, 661] width 22 height 22
radio input "true"
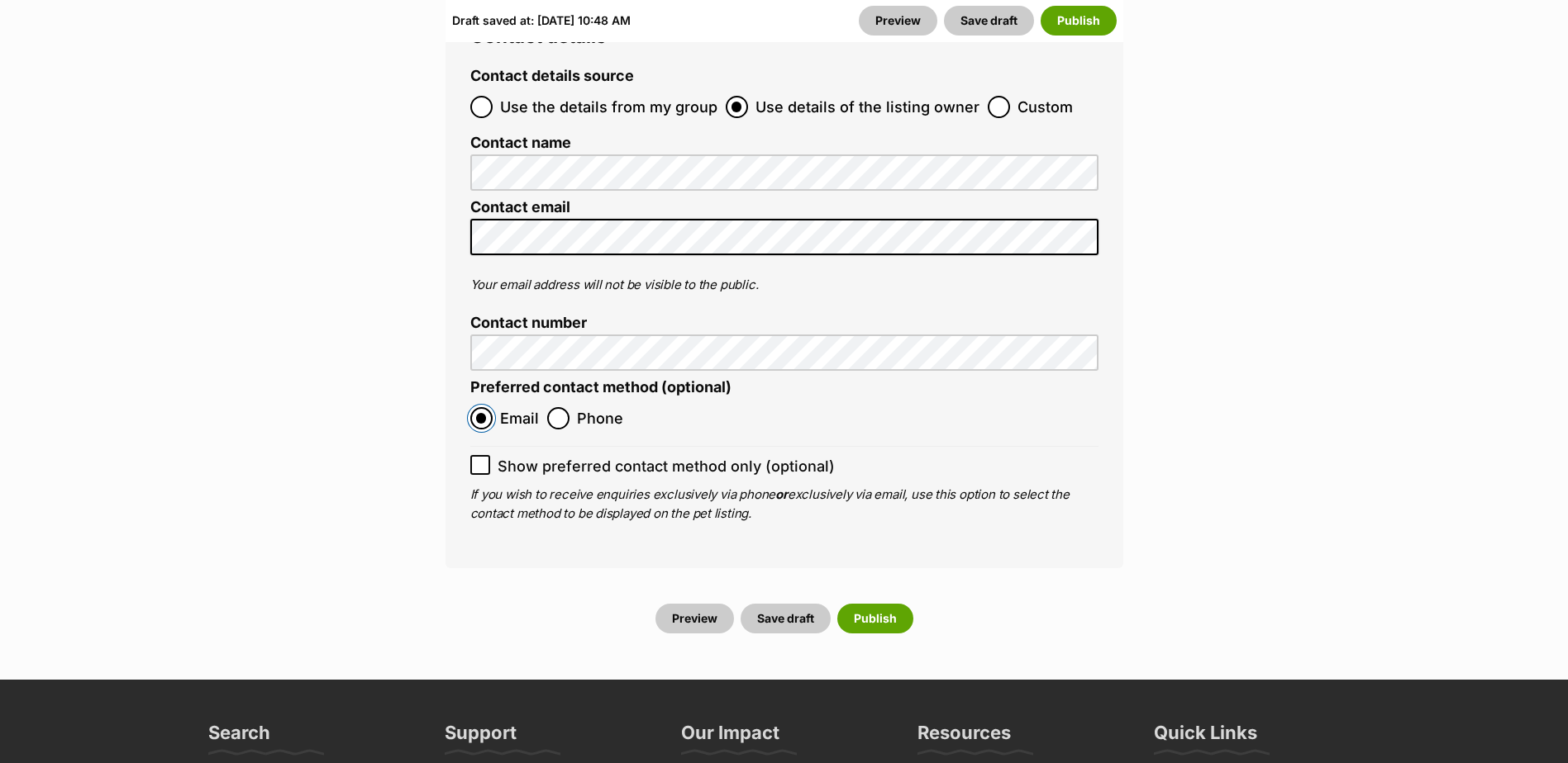
scroll to position [7354, 0]
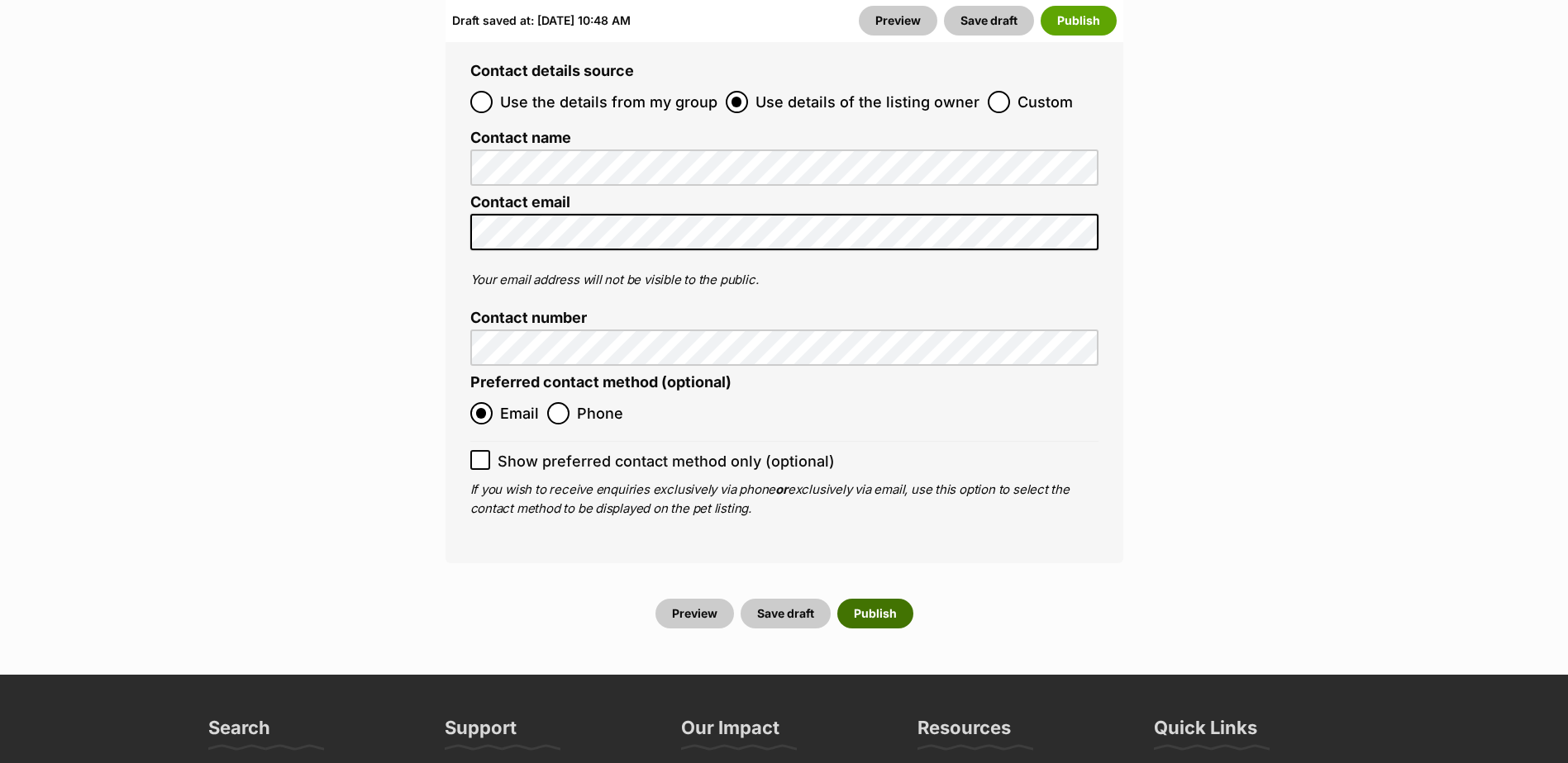
click at [871, 599] on button "Publish" at bounding box center [876, 614] width 76 height 29
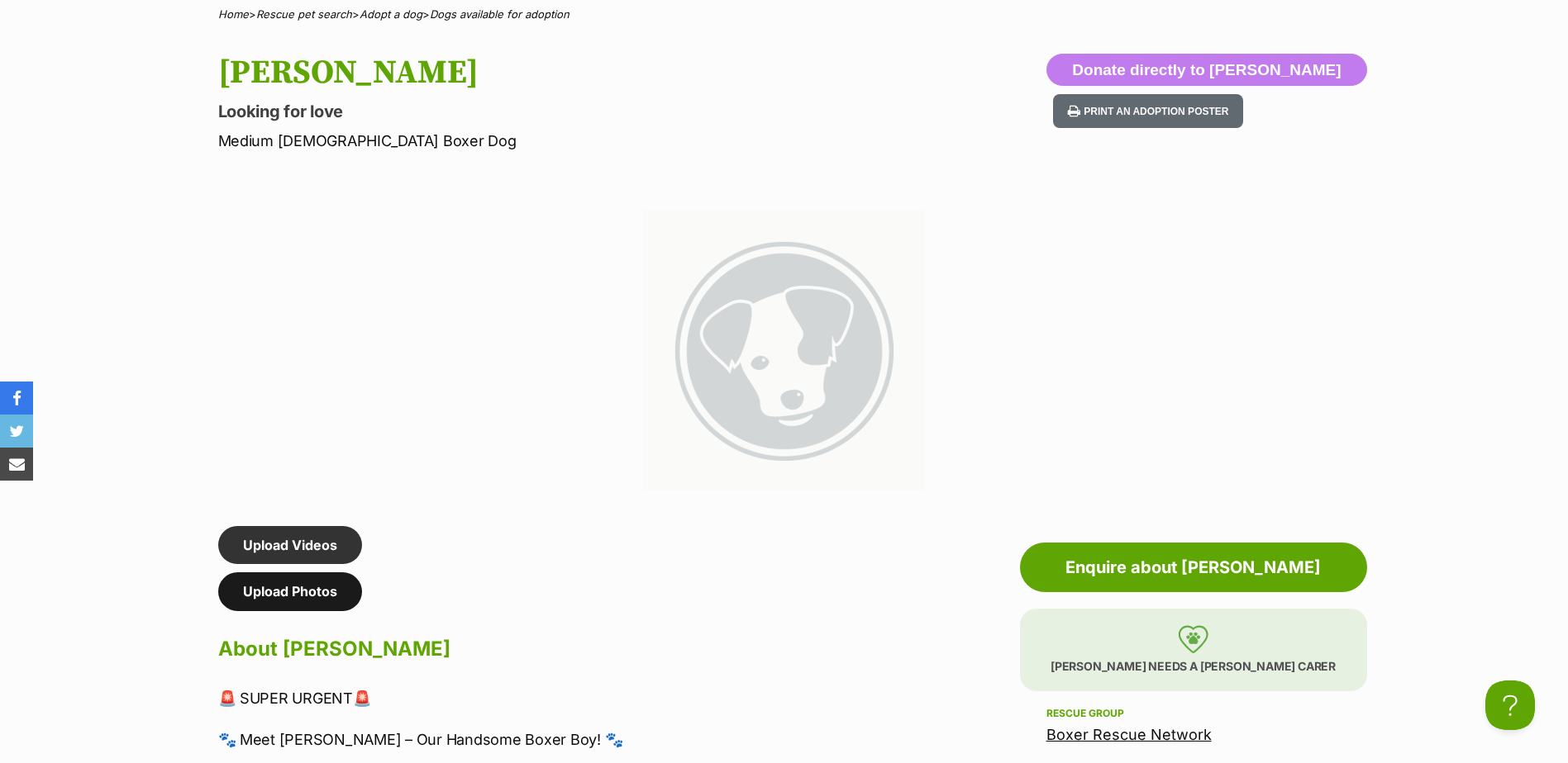
click at [294, 596] on link "Upload Photos" at bounding box center [290, 591] width 144 height 38
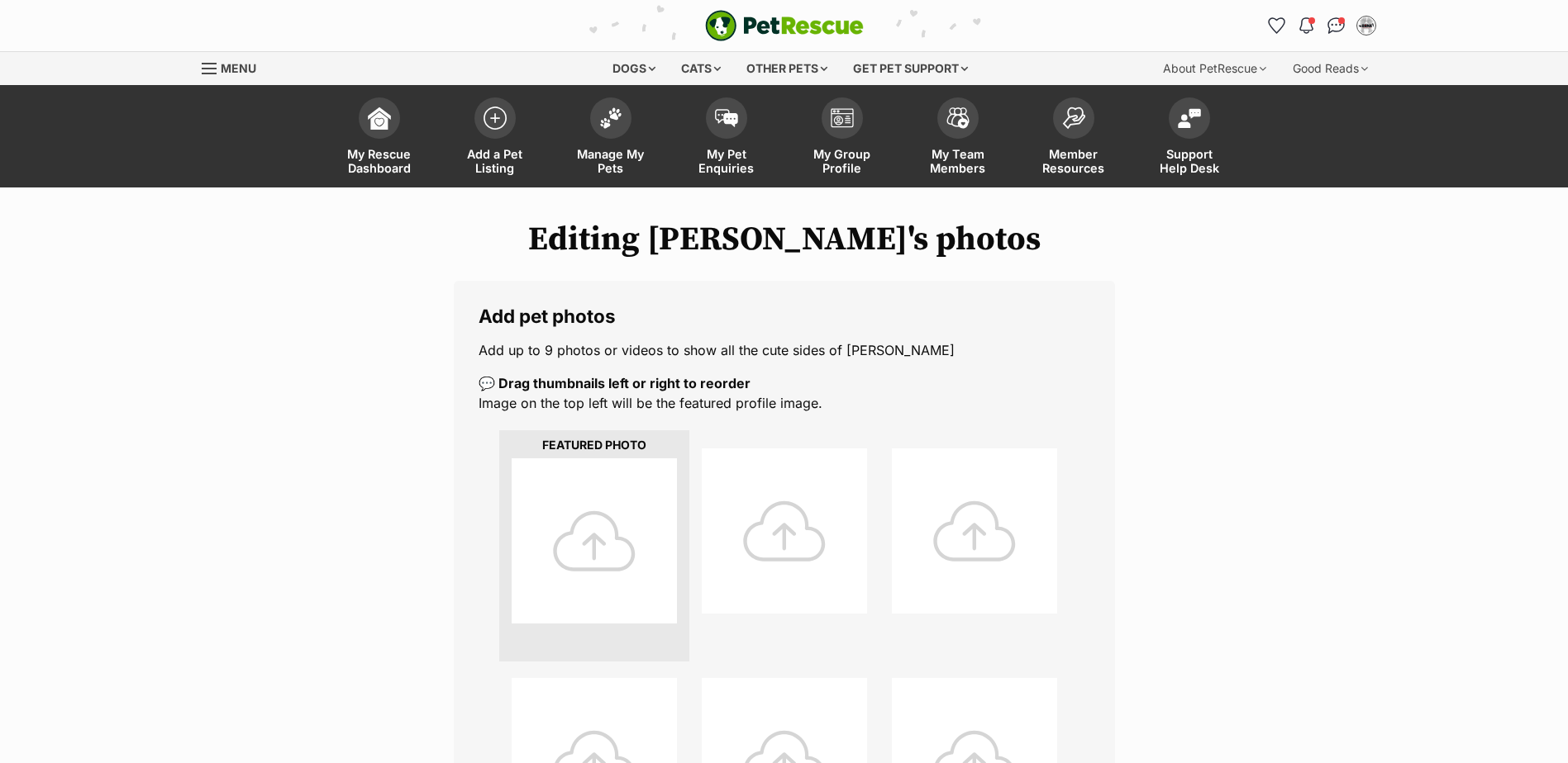
click at [601, 553] on div at bounding box center [594, 541] width 165 height 165
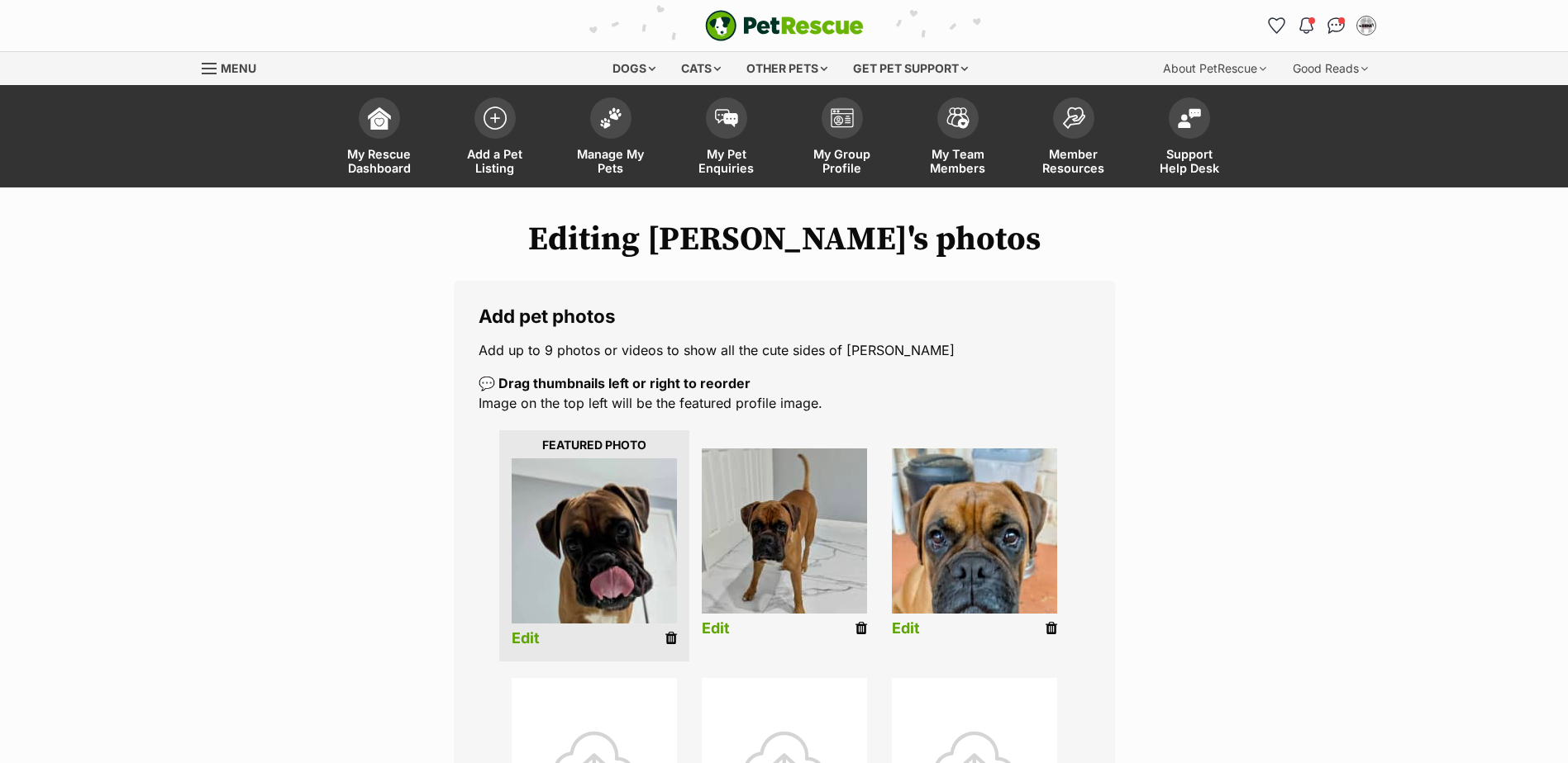
click at [516, 639] on link "Edit" at bounding box center [525, 639] width 28 height 18
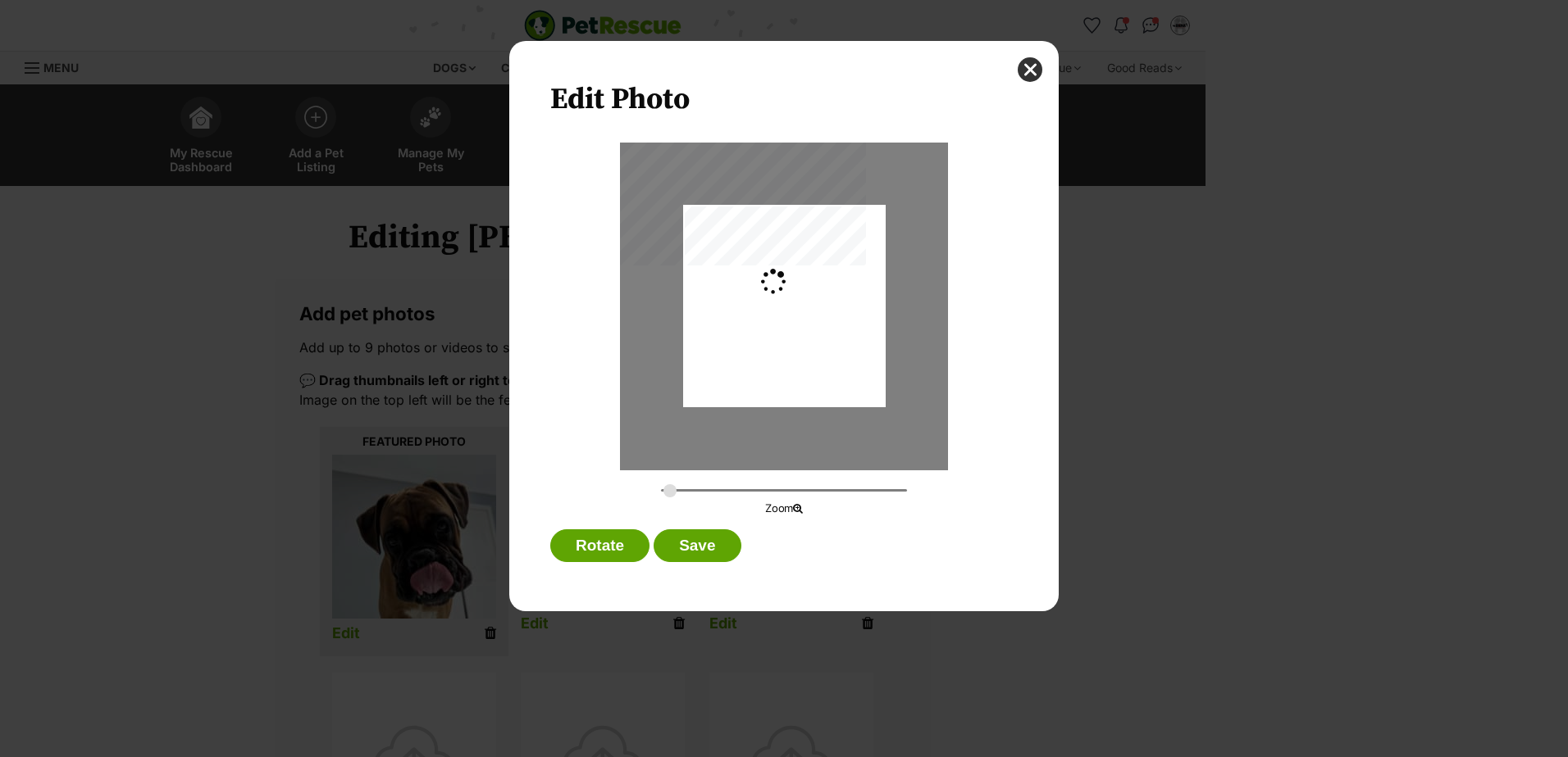
type input "0.2744"
drag, startPoint x: 789, startPoint y: 397, endPoint x: 785, endPoint y: 431, distance: 34.2
click at [785, 431] on div "Dialog Window - Close (Press escape to close)" at bounding box center [784, 340] width 202 height 326
click at [702, 549] on button "Save" at bounding box center [697, 546] width 87 height 33
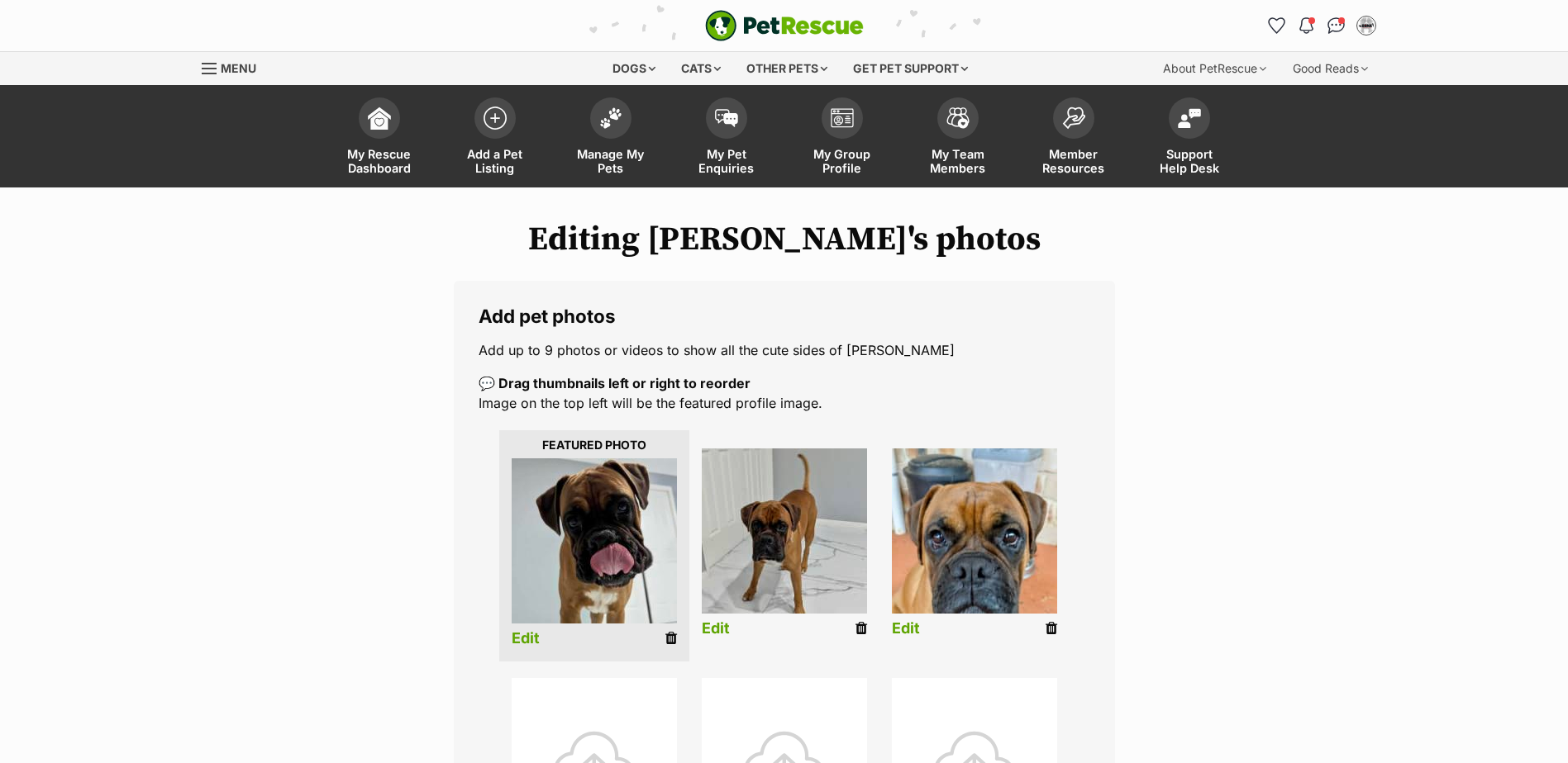
click at [906, 629] on link "Edit" at bounding box center [906, 629] width 28 height 18
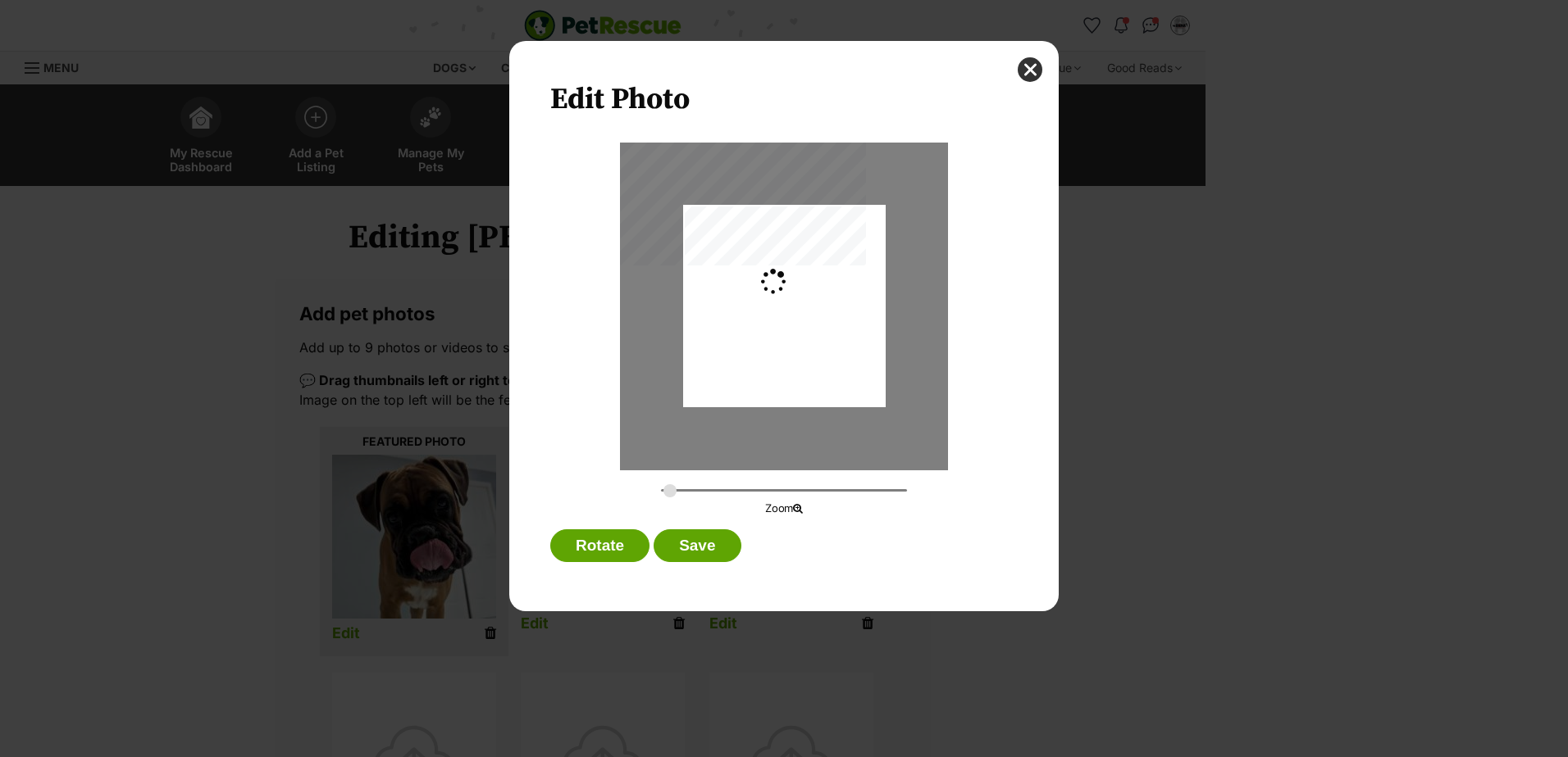
type input "0.2744"
drag, startPoint x: 790, startPoint y: 450, endPoint x: 792, endPoint y: 484, distance: 34.1
click at [792, 484] on div "Zoom" at bounding box center [784, 329] width 468 height 375
click at [703, 543] on button "Save" at bounding box center [697, 546] width 87 height 33
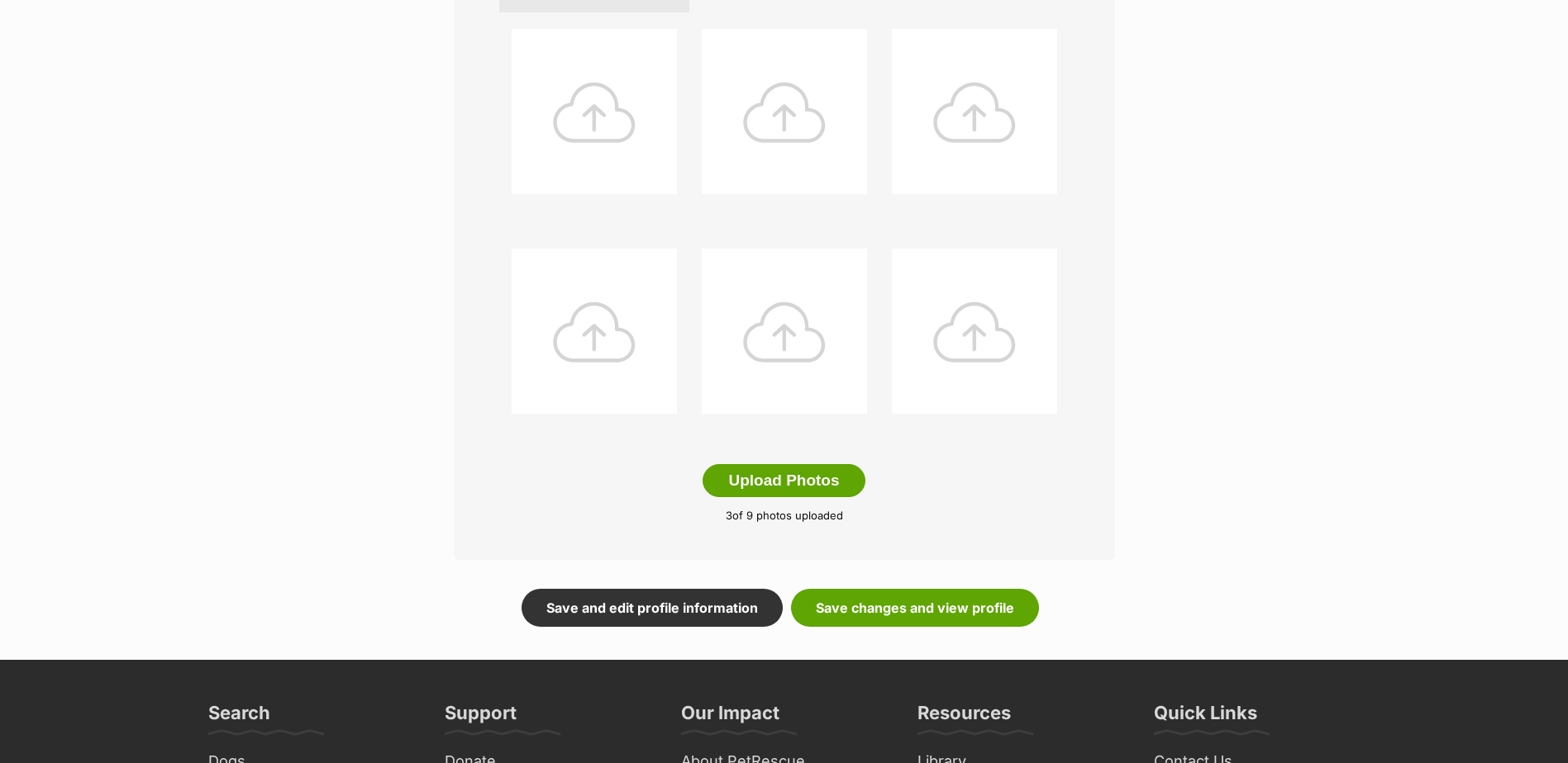
scroll to position [661, 0]
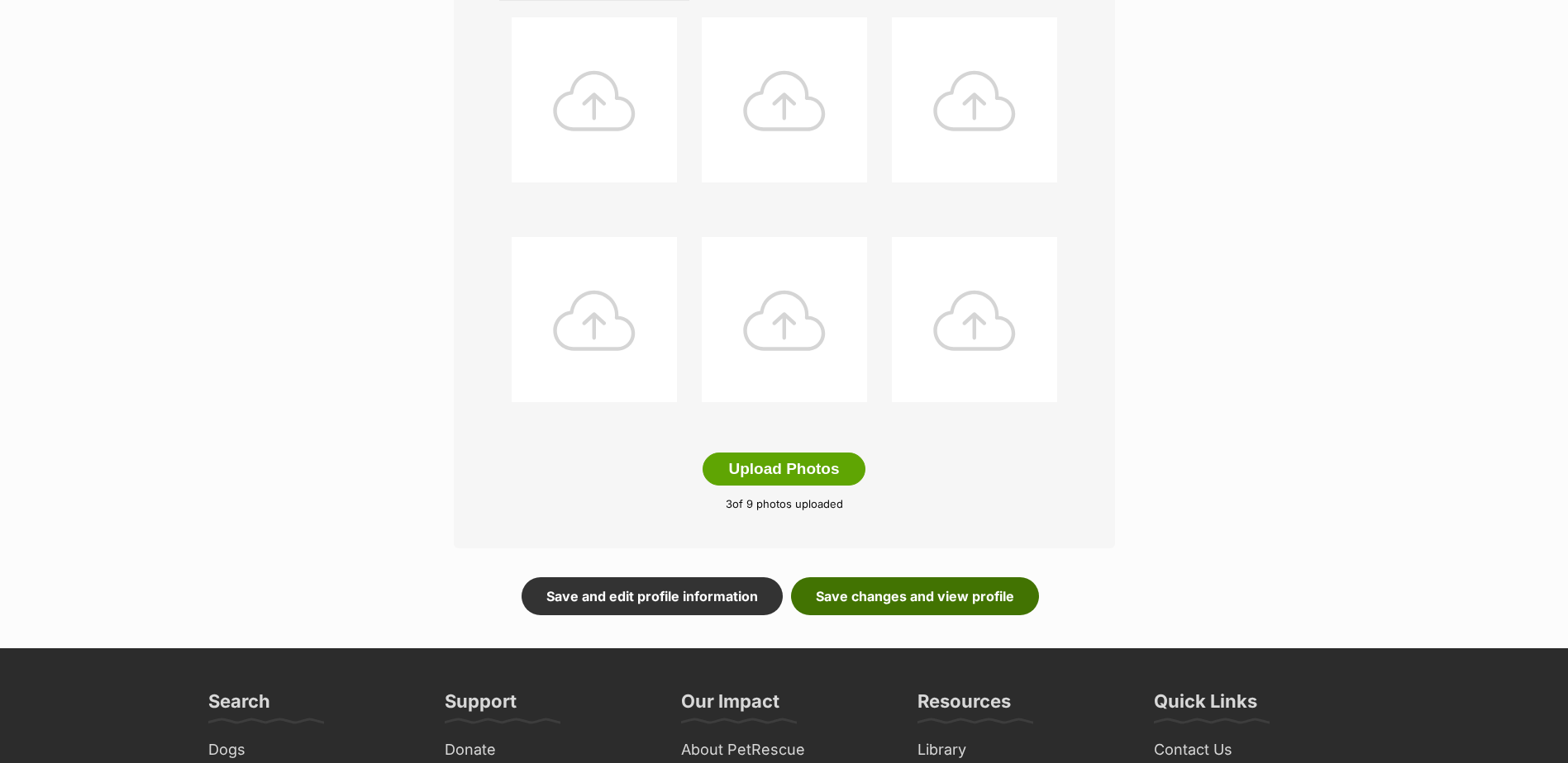
click at [887, 600] on link "Save changes and view profile" at bounding box center [915, 596] width 248 height 38
